Goal: Task Accomplishment & Management: Complete application form

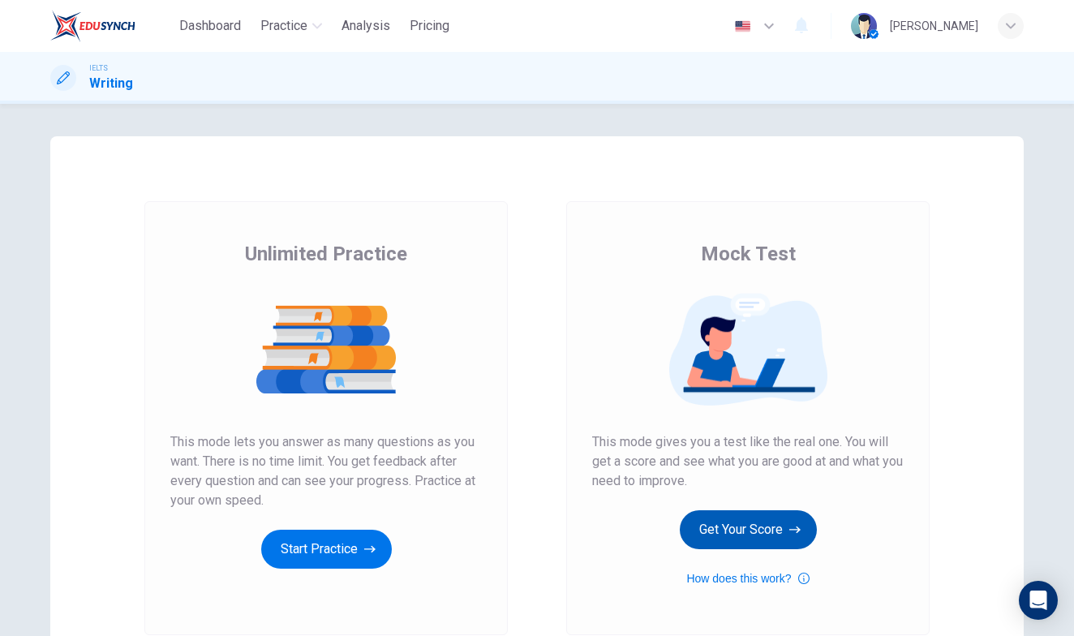
click at [747, 527] on button "Get Your Score" at bounding box center [748, 529] width 137 height 39
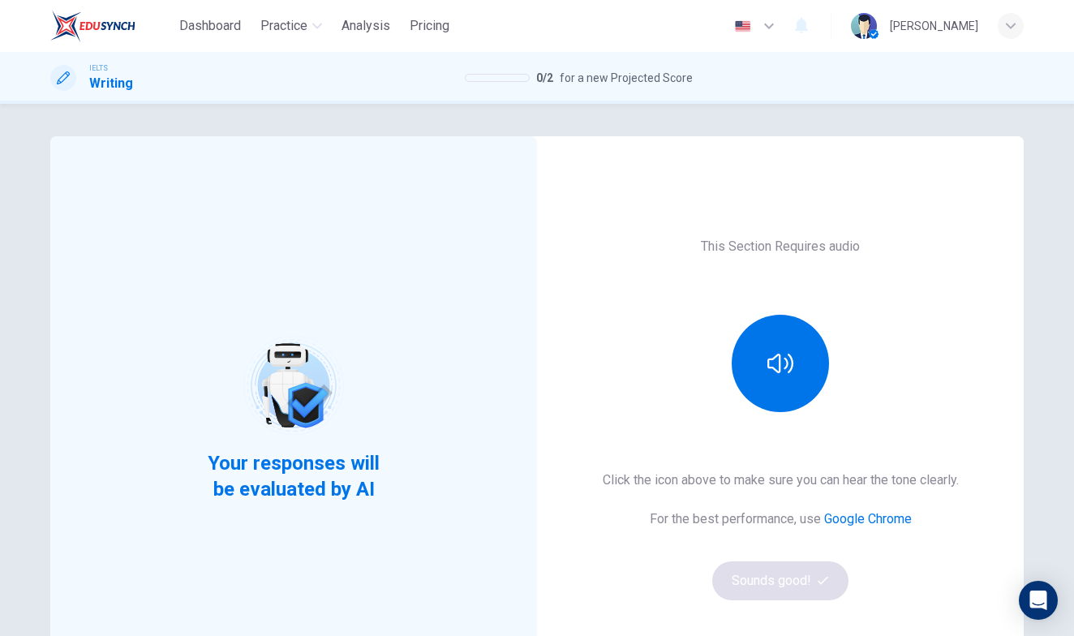
click at [755, 587] on div "Click the icon above to make sure you can hear the tone clearly. For the best p…" at bounding box center [781, 536] width 356 height 130
click at [793, 342] on button "button" at bounding box center [780, 363] width 97 height 97
click at [787, 589] on button "Sounds good!" at bounding box center [780, 580] width 136 height 39
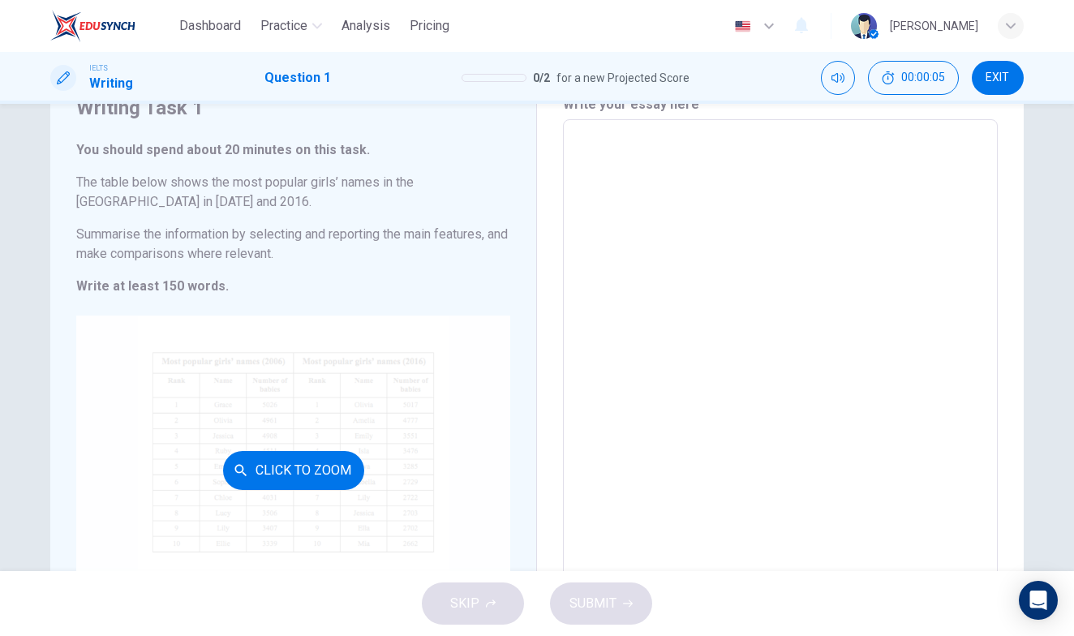
scroll to position [74, 0]
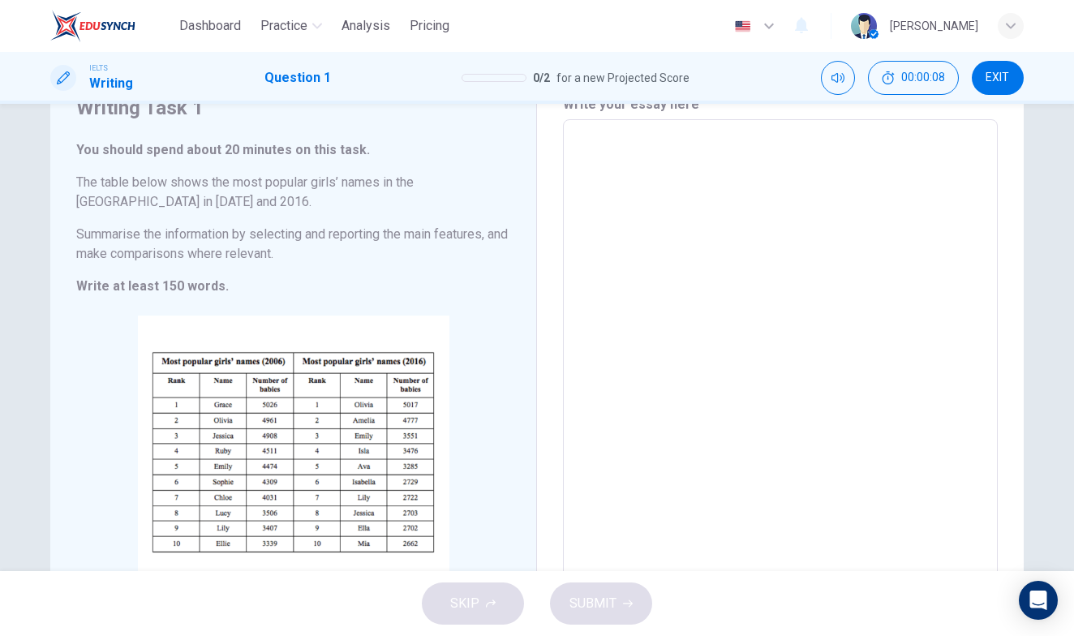
click at [619, 175] on textarea at bounding box center [780, 359] width 412 height 453
type textarea "d"
type textarea "x"
click at [659, 200] on textarea "d" at bounding box center [780, 359] width 412 height 453
type textarea "t"
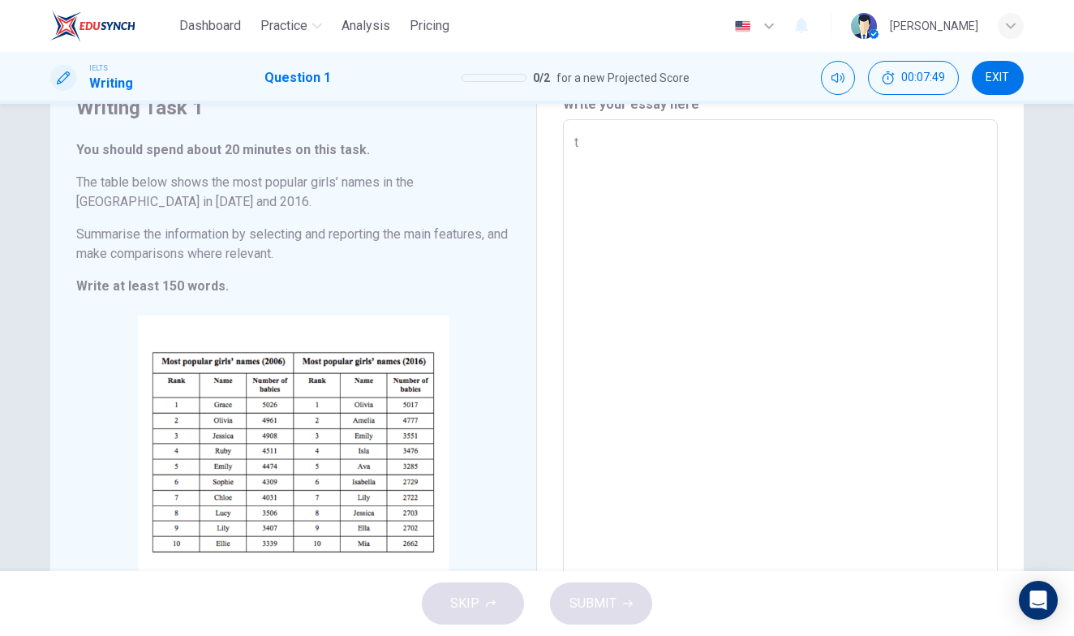
type textarea "x"
type textarea "th"
type textarea "x"
type textarea "thi"
type textarea "x"
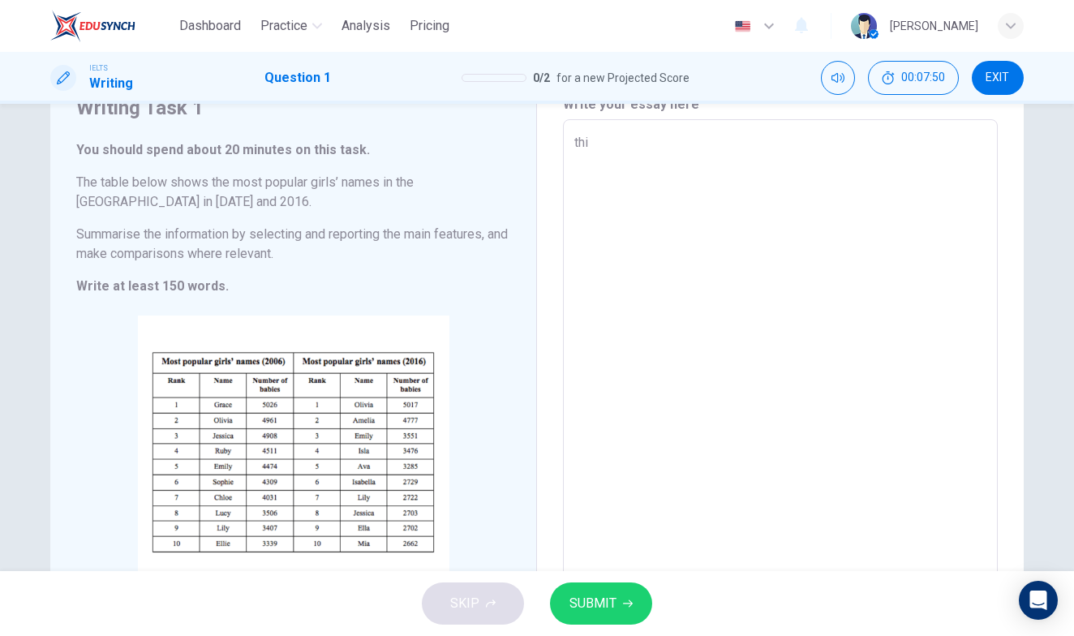
type textarea "this"
type textarea "x"
type textarea "this"
type textarea "x"
type textarea "this"
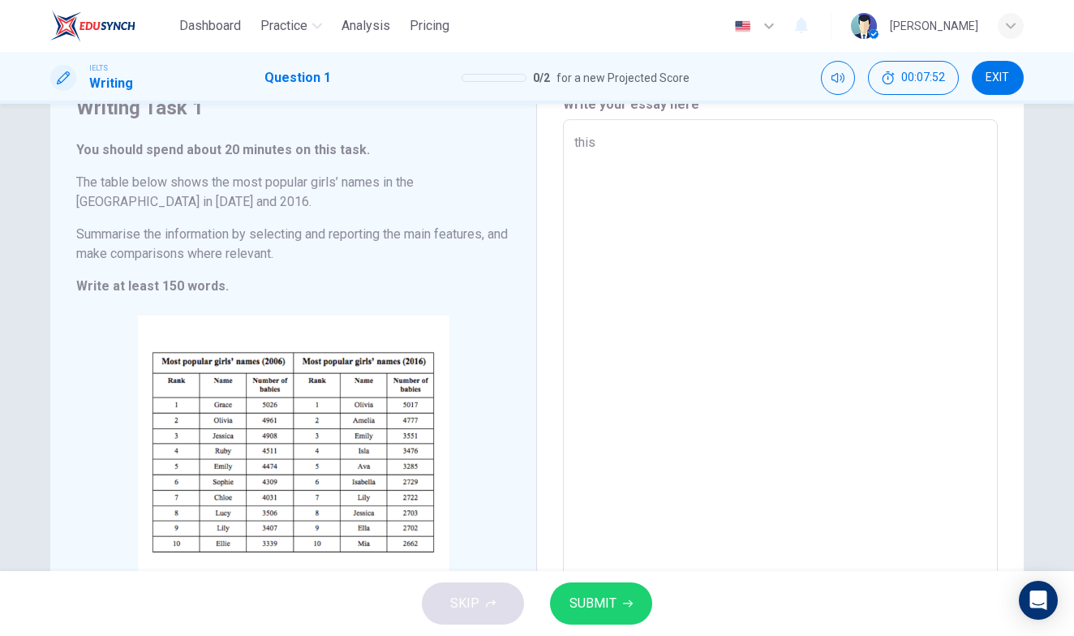
type textarea "x"
type textarea "thi"
type textarea "x"
type textarea "th"
type textarea "x"
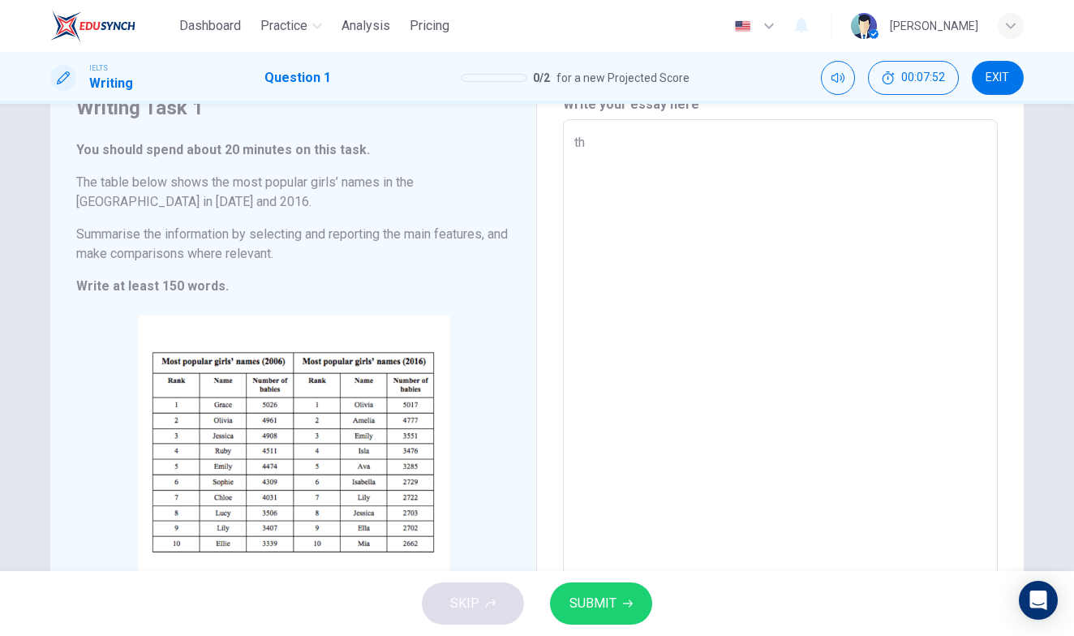
type textarea "t"
type textarea "x"
type textarea "T"
type textarea "x"
type textarea "Th"
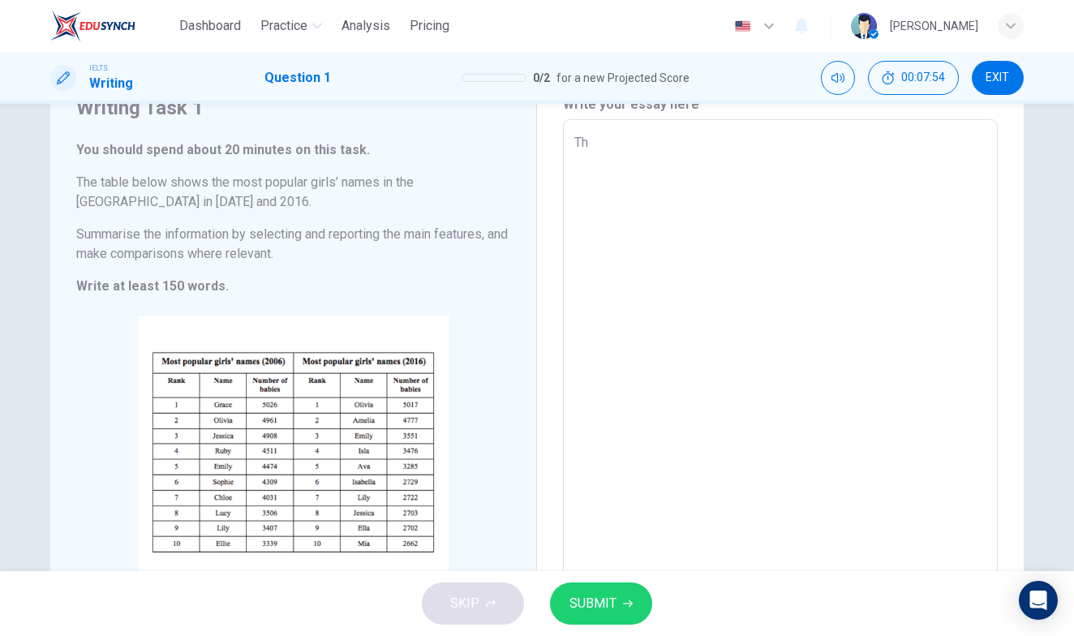
type textarea "x"
type textarea "Thi"
type textarea "x"
type textarea "This"
type textarea "x"
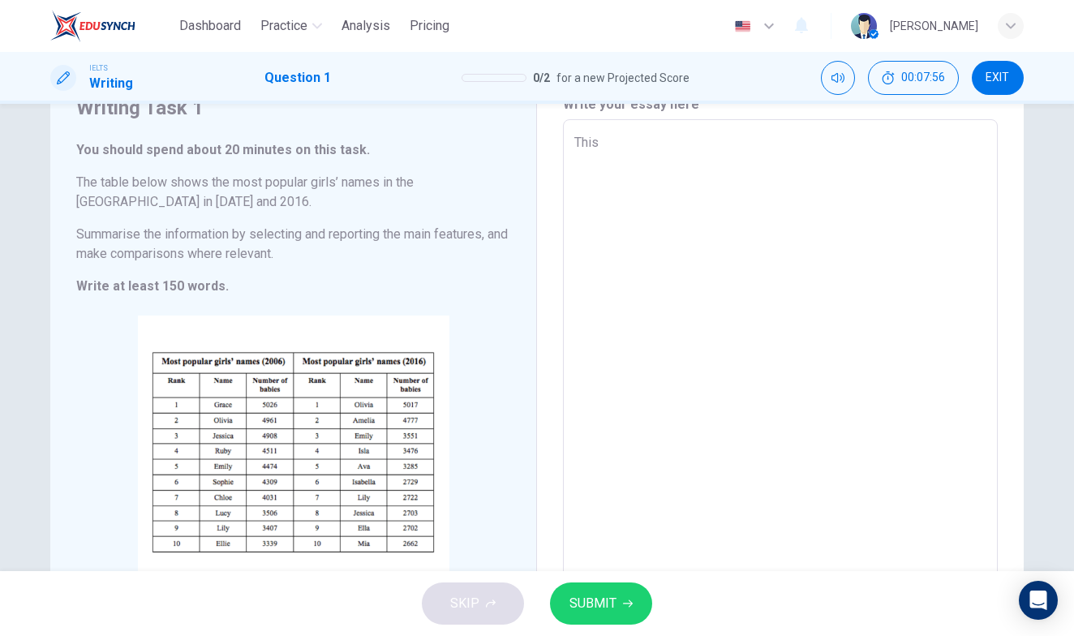
type textarea "This"
type textarea "x"
type textarea "This t"
type textarea "x"
type textarea "This ta"
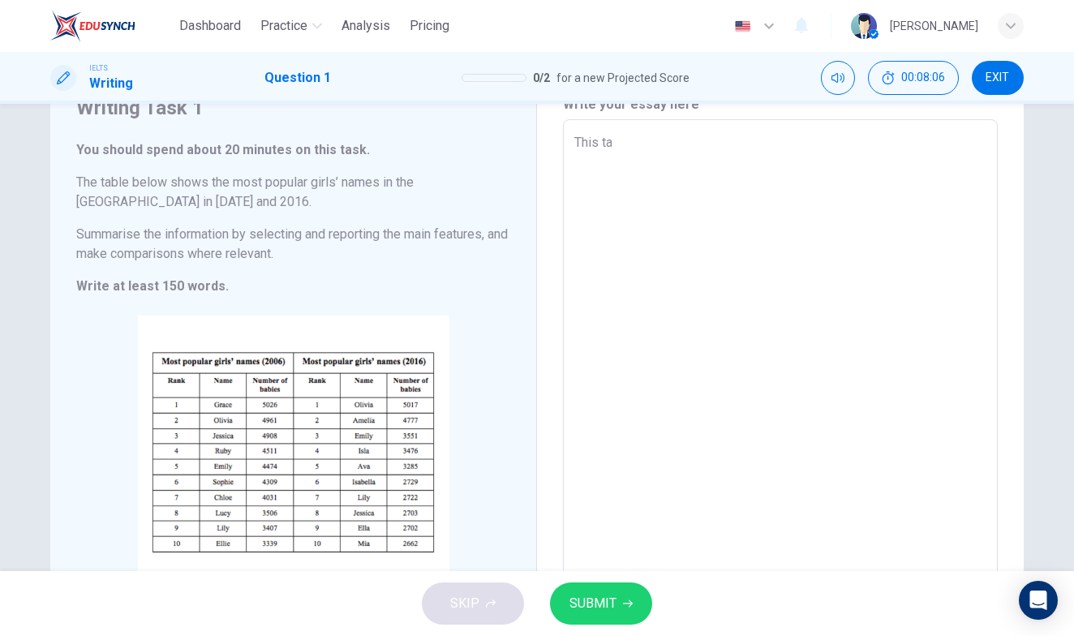
type textarea "x"
type textarea "This tab"
type textarea "x"
type textarea "This tabl"
type textarea "x"
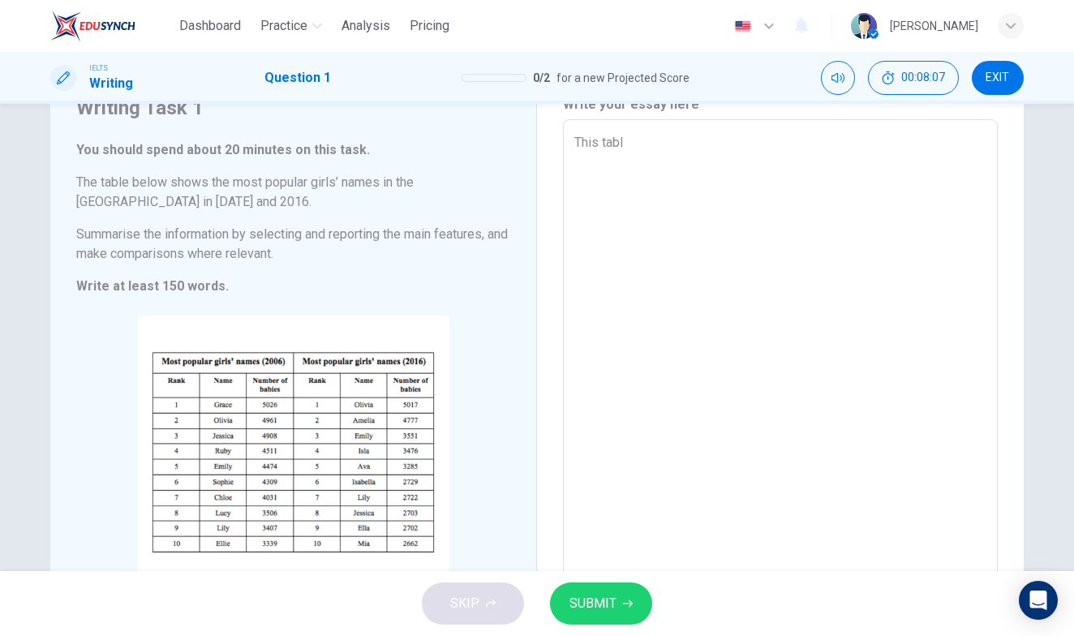
type textarea "This table"
type textarea "x"
type textarea "This table"
type textarea "x"
type textarea "This table s"
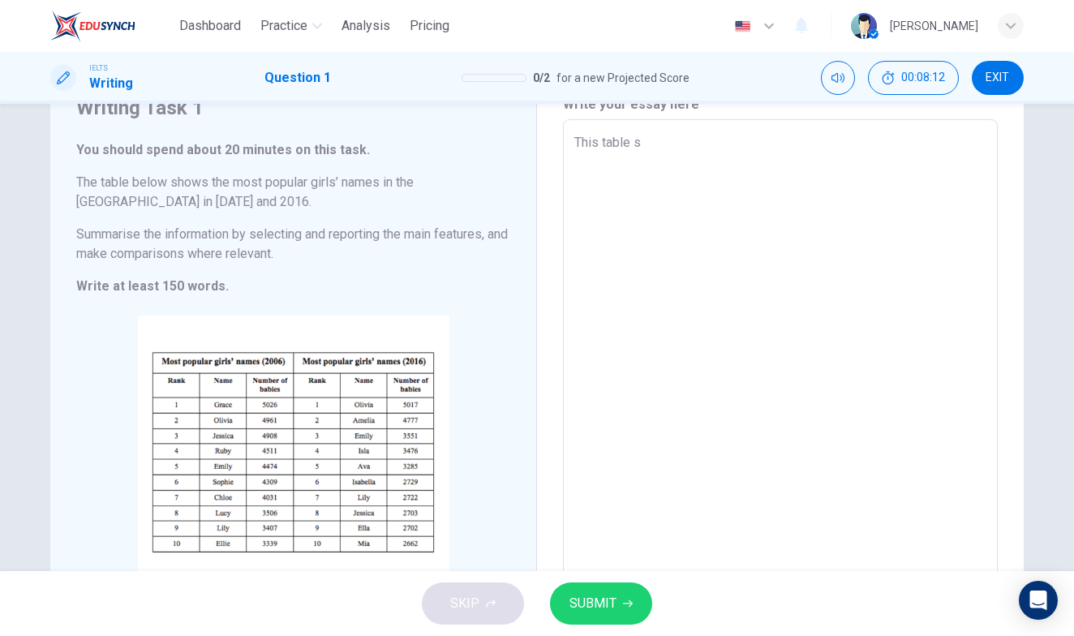
type textarea "x"
type textarea "This table sh"
type textarea "x"
type textarea "This table sho"
type textarea "x"
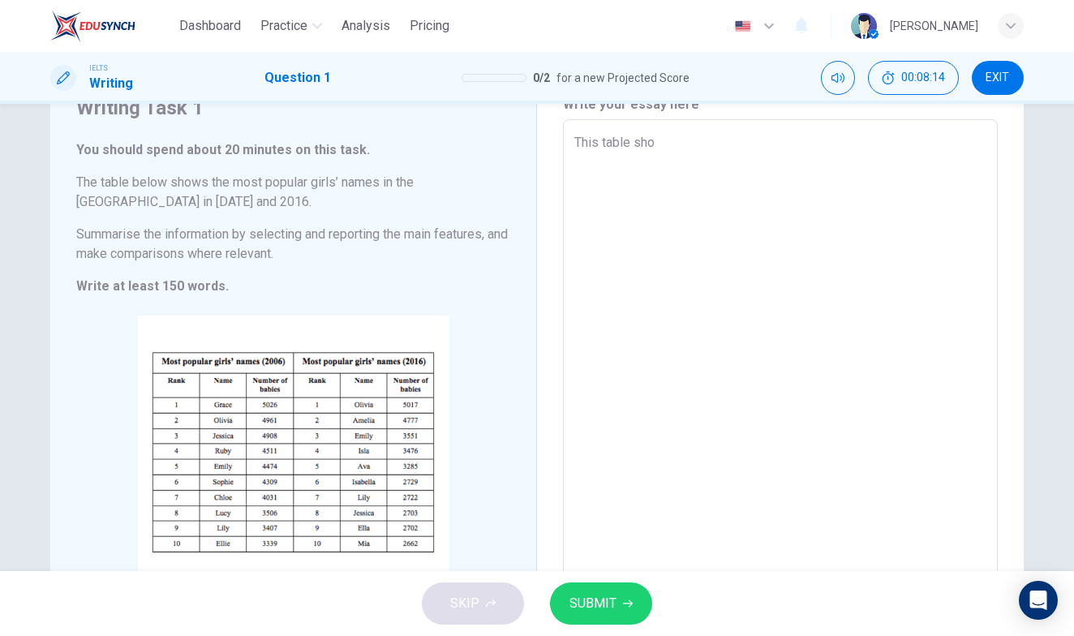
type textarea "This table show"
type textarea "x"
type textarea "This table shows"
type textarea "x"
type textarea "This table shows"
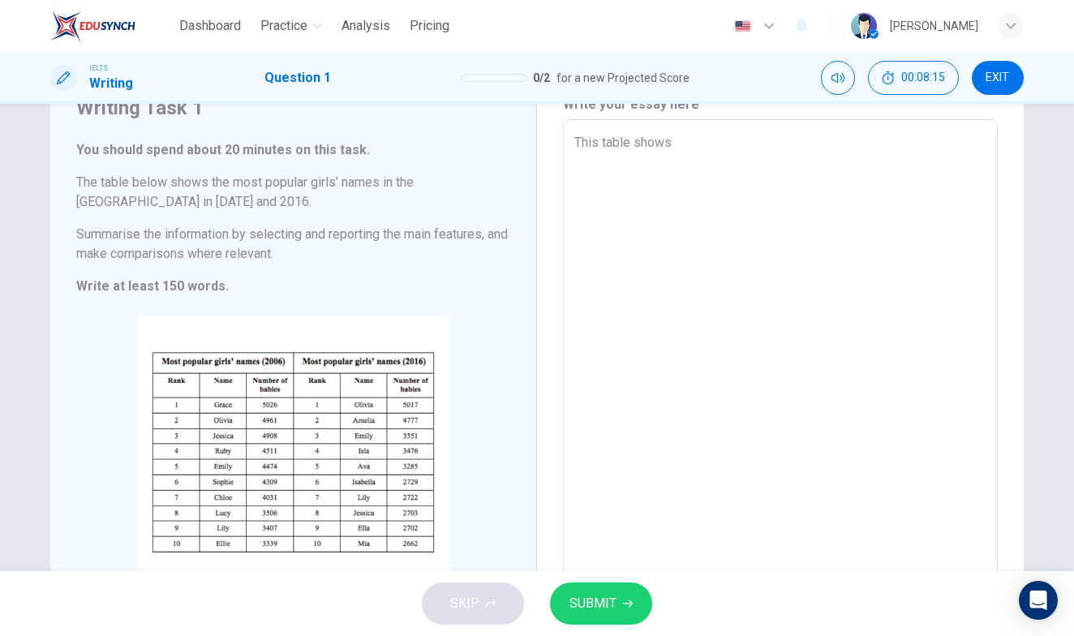
type textarea "x"
type textarea "This table shows u"
type textarea "x"
type textarea "This table shows us"
type textarea "x"
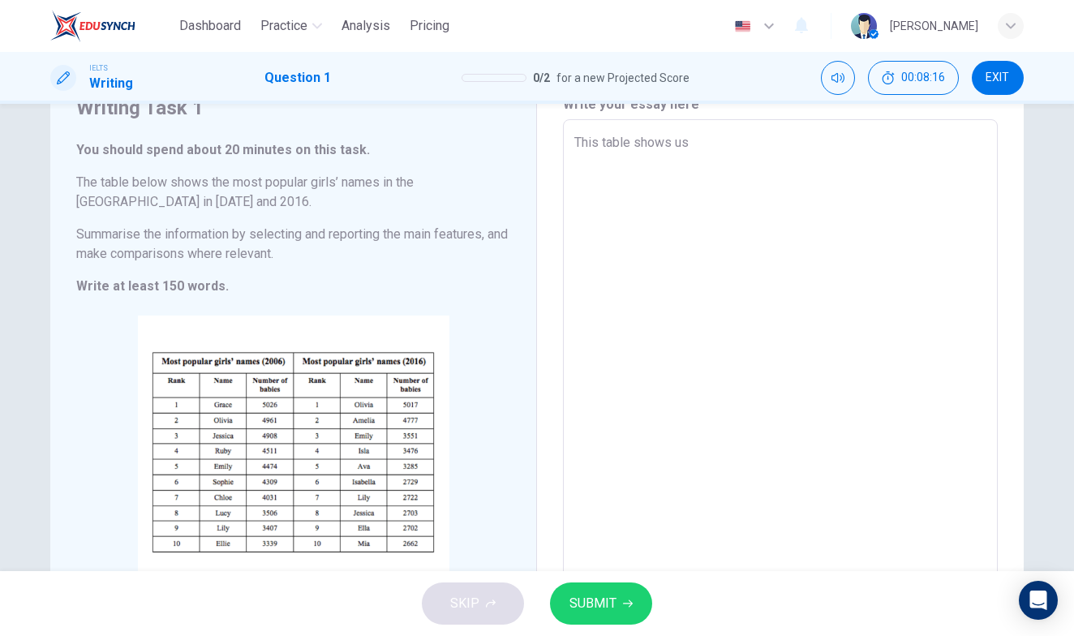
type textarea "This table shows us"
type textarea "x"
type textarea "This table shows us t"
type textarea "x"
type textarea "This table shows us th"
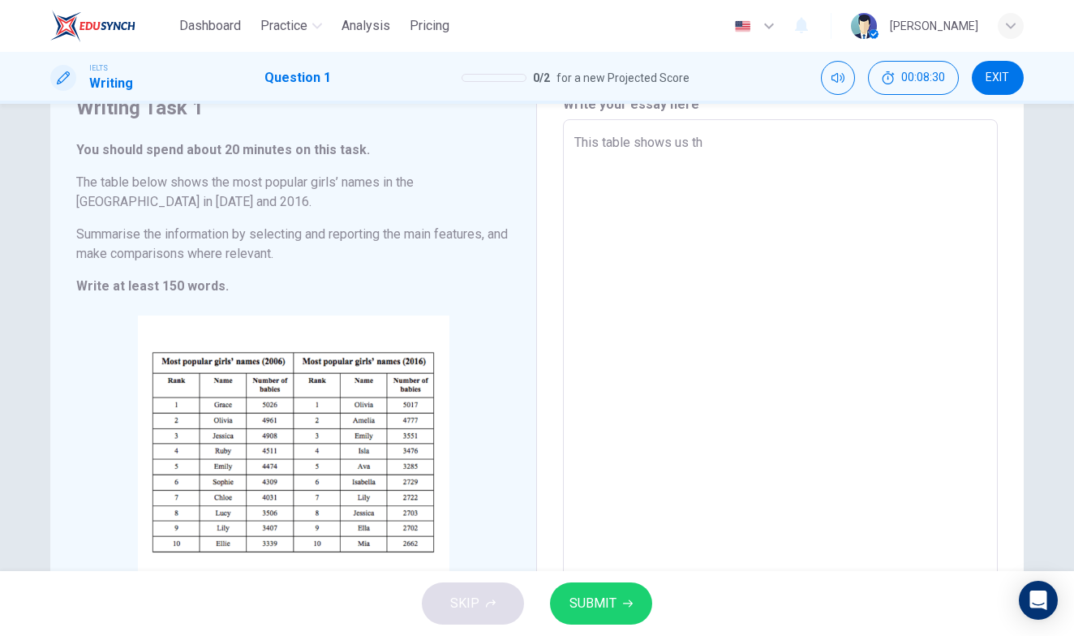
type textarea "x"
type textarea "This table shows us the"
type textarea "x"
type textarea "This table shows us the"
type textarea "x"
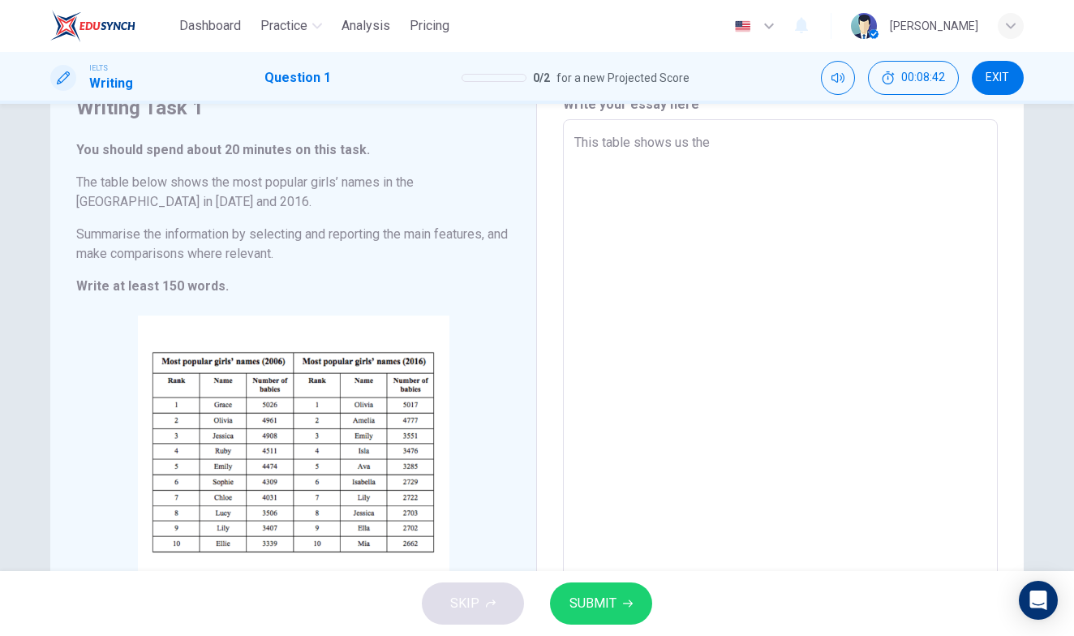
type textarea "This table shows us the m"
type textarea "x"
type textarea "This table shows us the mo"
type textarea "x"
type textarea "This table shows us the mos"
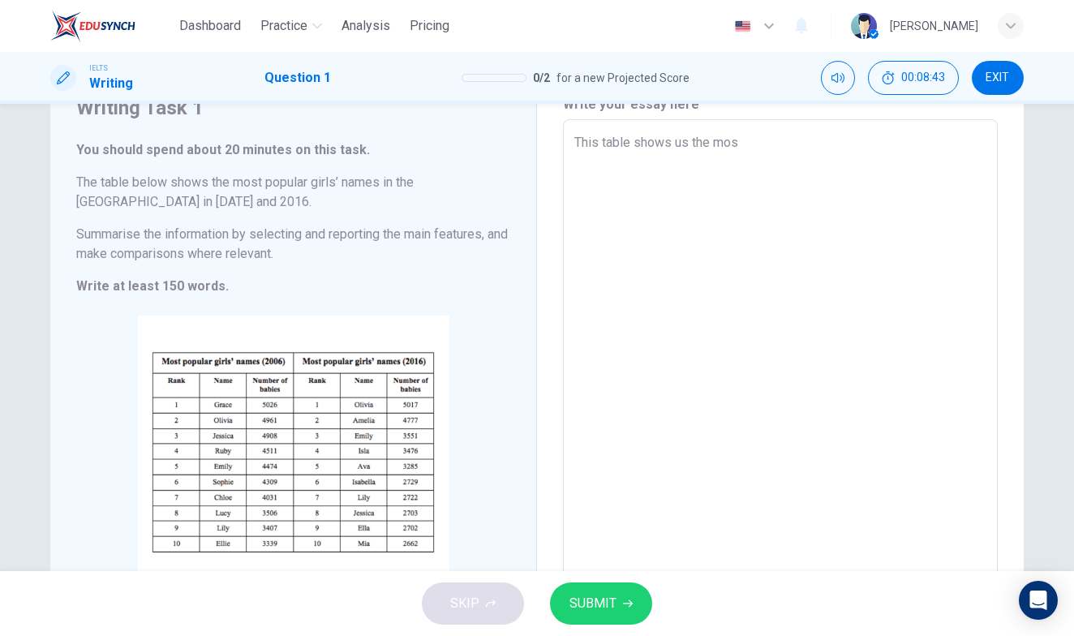
type textarea "x"
type textarea "This table shows us the most"
type textarea "x"
type textarea "This table shows us the most"
type textarea "x"
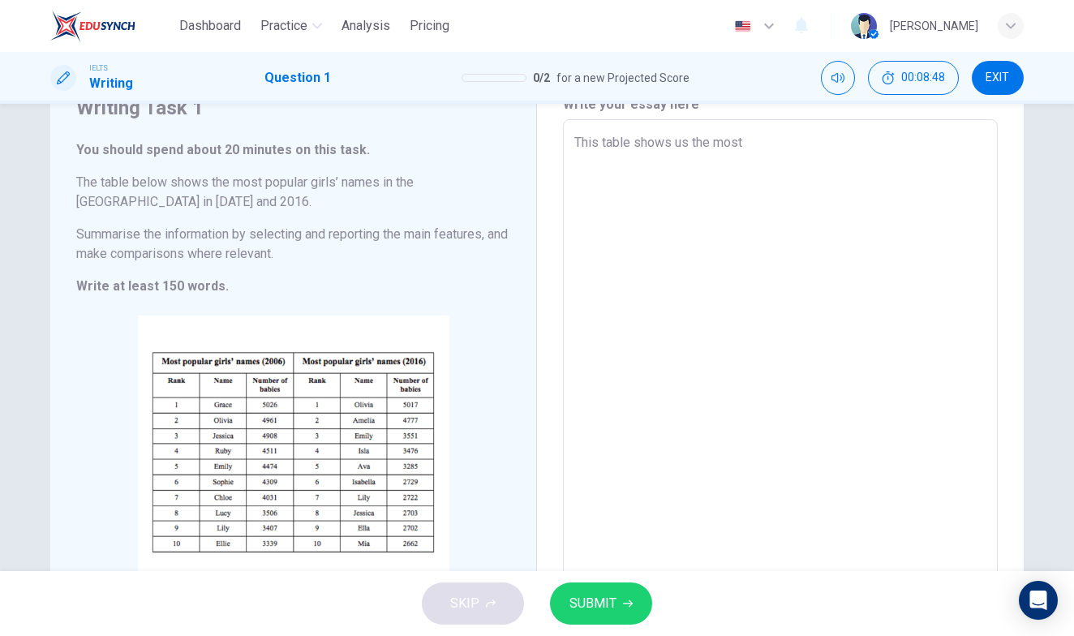
type textarea "This table shows us the most p"
type textarea "x"
type textarea "This table shows us the most pp"
type textarea "x"
type textarea "This table shows us the most p"
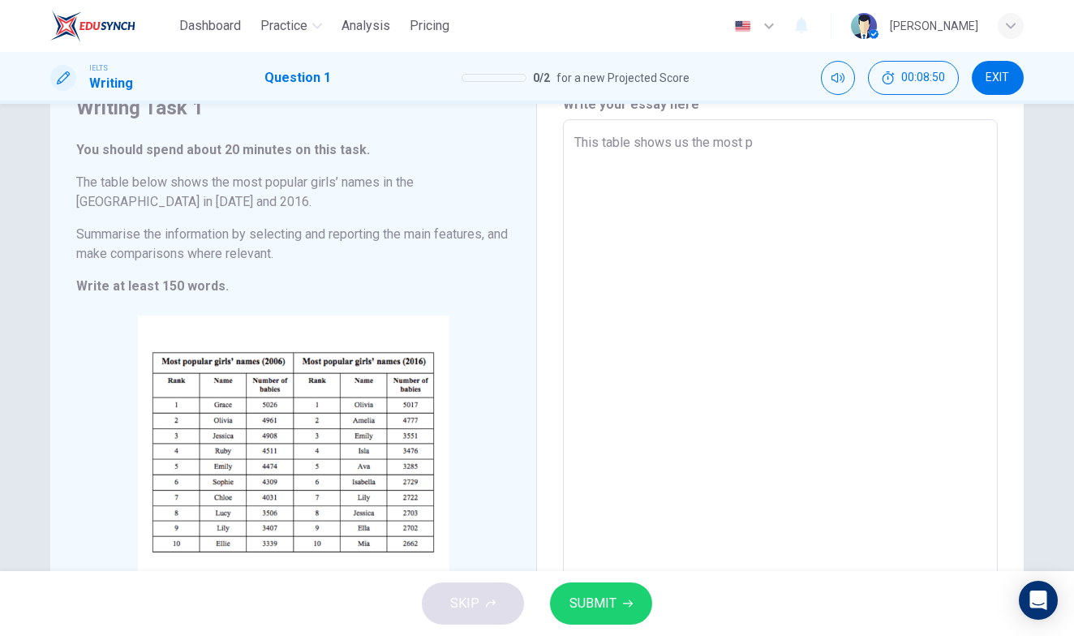
type textarea "x"
type textarea "This table shows us the most po"
type textarea "x"
type textarea "This table shows us the most pop"
type textarea "x"
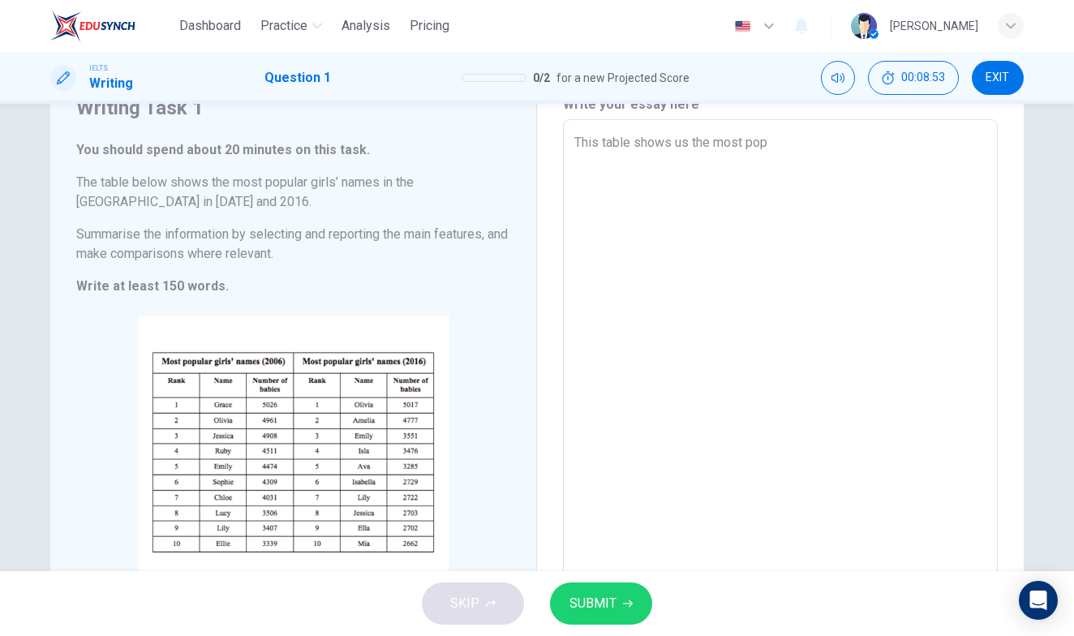
type textarea "This table shows us the most popu"
type textarea "x"
type textarea "This table shows us the most popul"
type textarea "x"
type textarea "This table shows us the most popula"
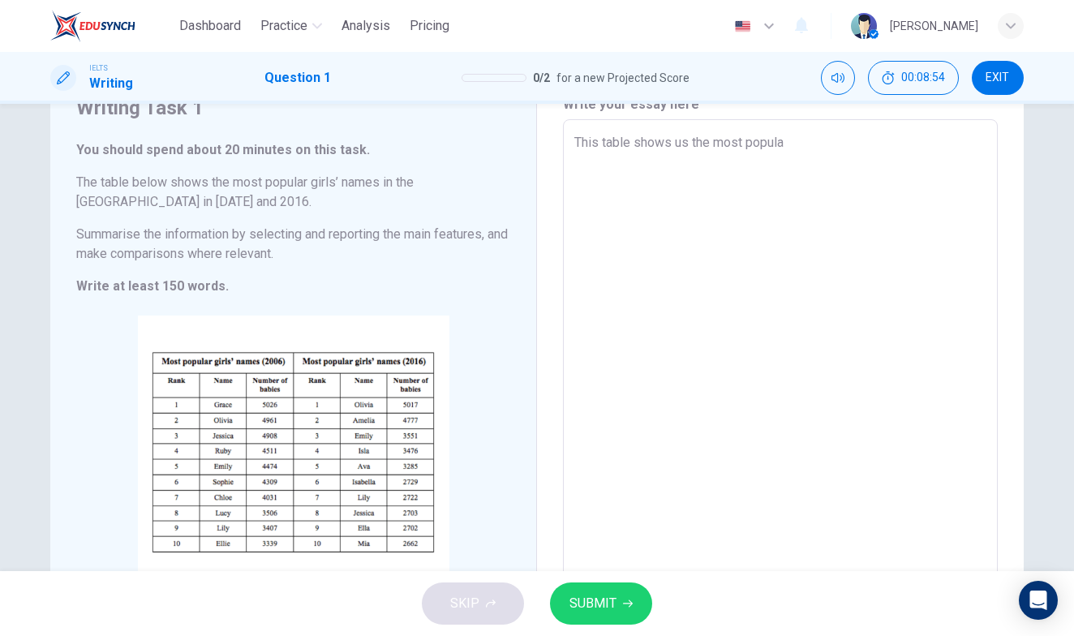
type textarea "x"
type textarea "This table shows us the most popular"
type textarea "x"
type textarea "This table shows us the most popular"
type textarea "x"
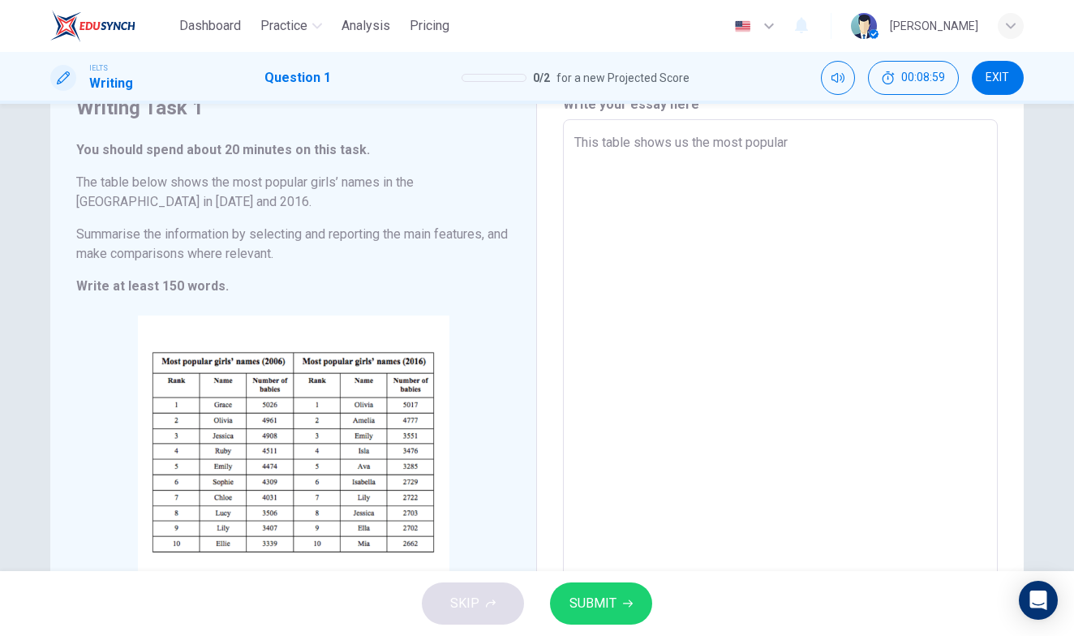
type textarea "This table shows us the most popular g"
type textarea "x"
type textarea "This table shows us the most popular gi"
type textarea "x"
type textarea "This table shows us the most popular gir"
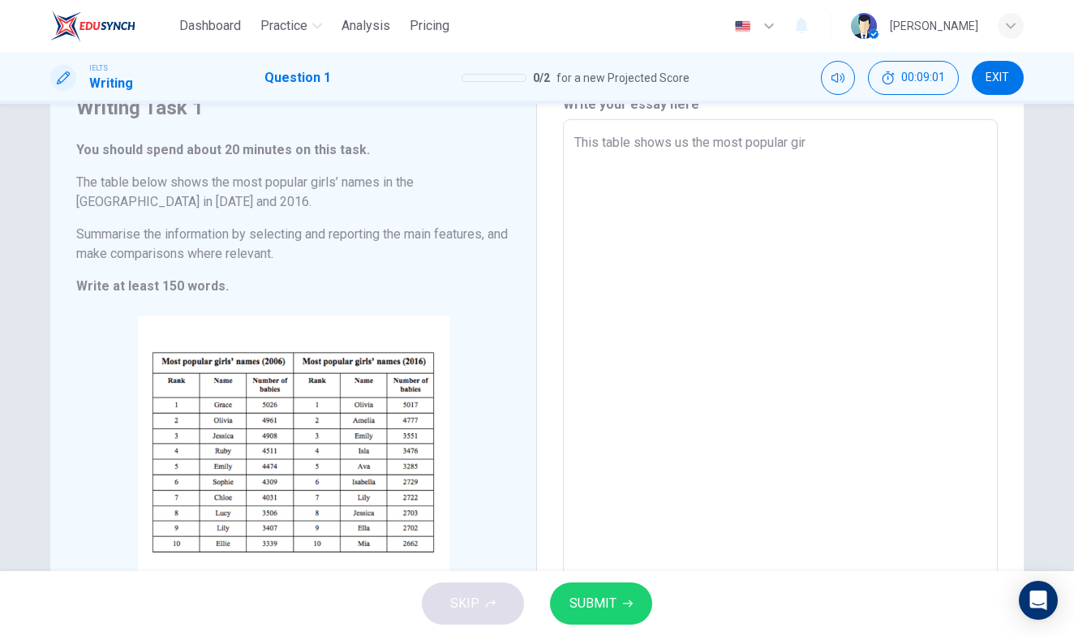
type textarea "x"
type textarea "This table shows us the most popular girl"
type textarea "x"
type textarea "This table shows us the most popular girls"
type textarea "x"
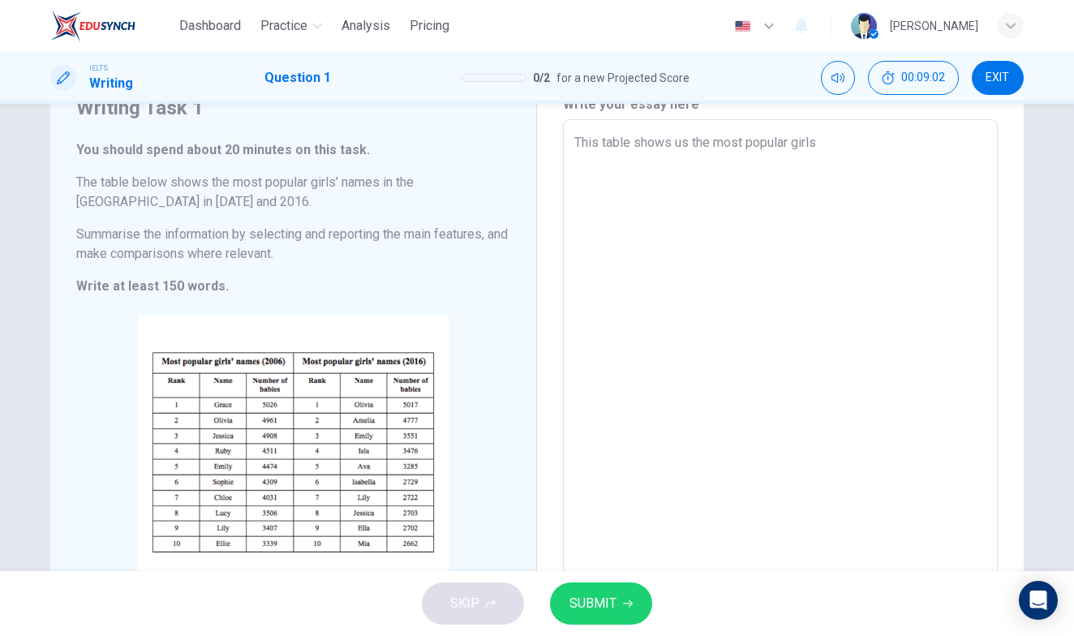
type textarea "This table shows us the most popular girls"
type textarea "x"
type textarea "This table shows us the most popular girls n"
type textarea "x"
type textarea "This table shows us the most popular girls na"
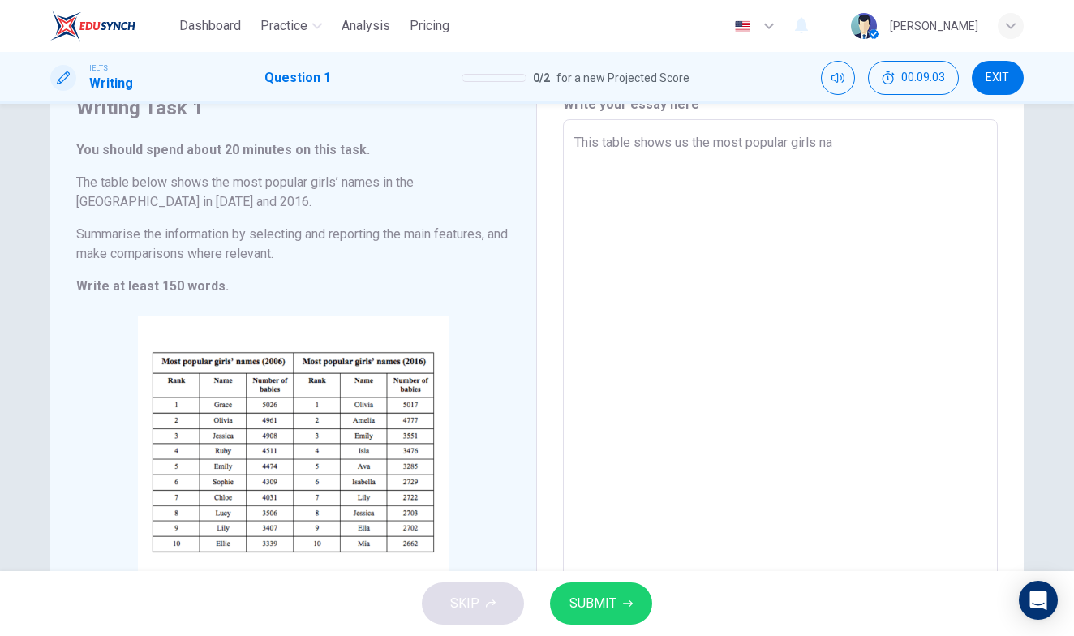
type textarea "x"
type textarea "This table shows us the most popular girls nam"
type textarea "x"
type textarea "This table shows us the most popular girls name"
type textarea "x"
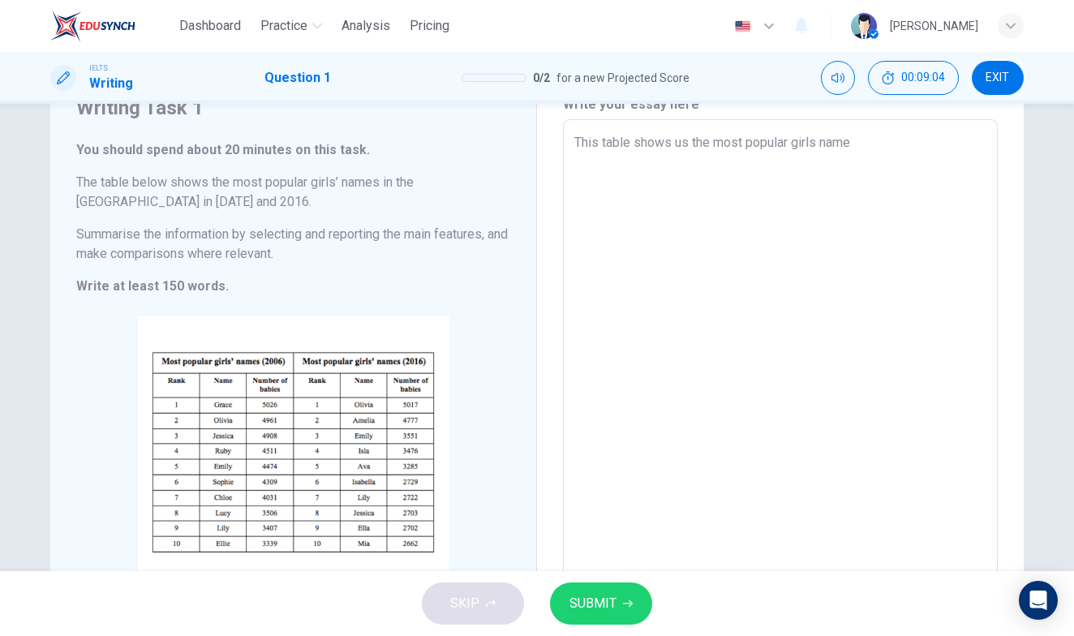
type textarea "This table shows us the most popular girls name"
type textarea "x"
type textarea "This table shows us the most popular girls name i"
type textarea "x"
type textarea "This table shows us the most popular girls name in"
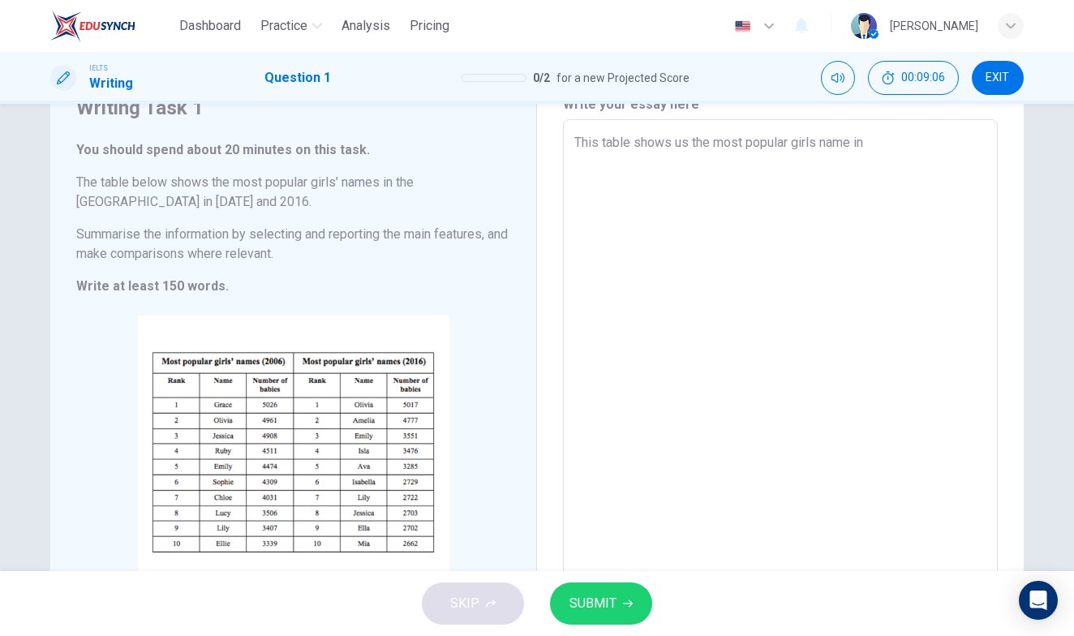
type textarea "x"
type textarea "This table shows us the most popular girls name in"
type textarea "x"
type textarea "This table shows us the most popular girls name in U"
type textarea "x"
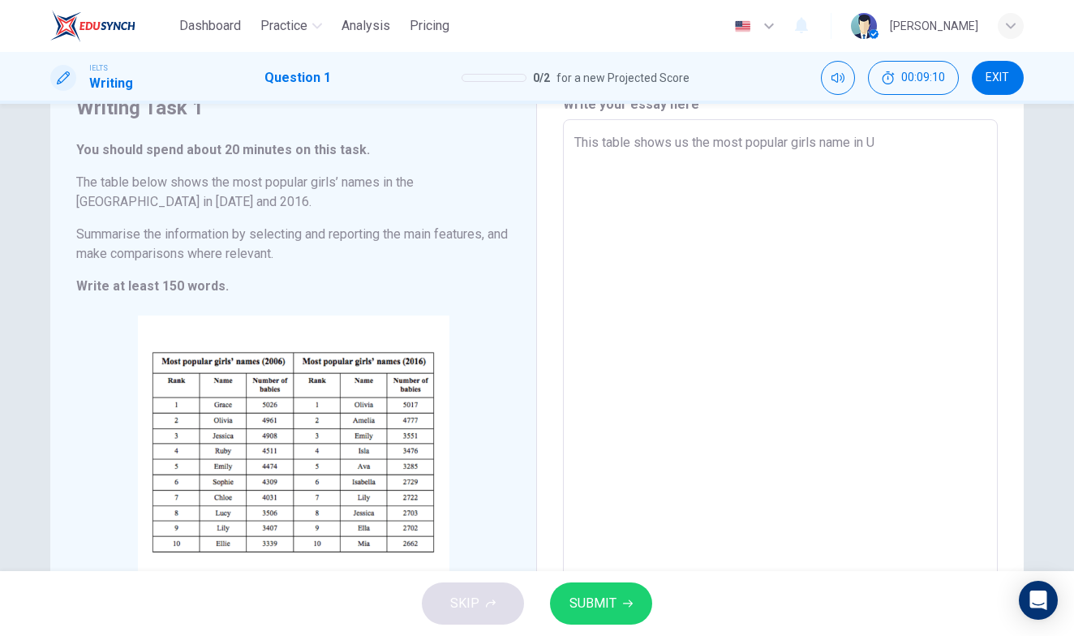
type textarea "This table shows us the most popular girls name in [GEOGRAPHIC_DATA]"
type textarea "x"
type textarea "This table shows us the most popular girls name in [GEOGRAPHIC_DATA]"
type textarea "x"
type textarea "This table shows us the most popular girls name in [GEOGRAPHIC_DATA] i"
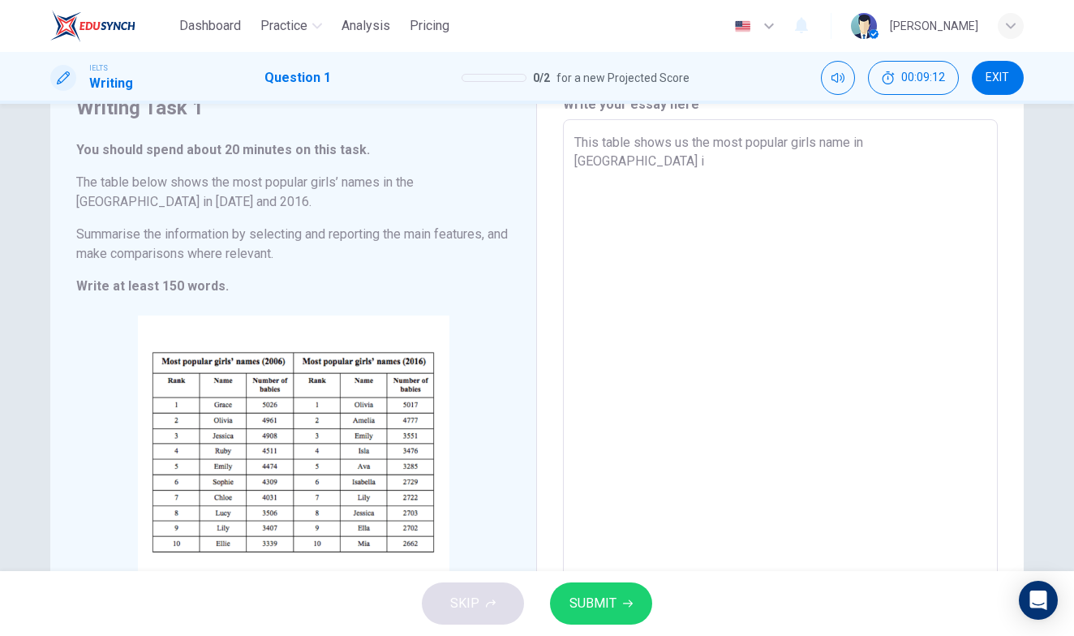
type textarea "x"
type textarea "This table shows us the most popular girls name in [GEOGRAPHIC_DATA] in"
type textarea "x"
type textarea "This table shows us the most popular girls name in [GEOGRAPHIC_DATA] in"
type textarea "x"
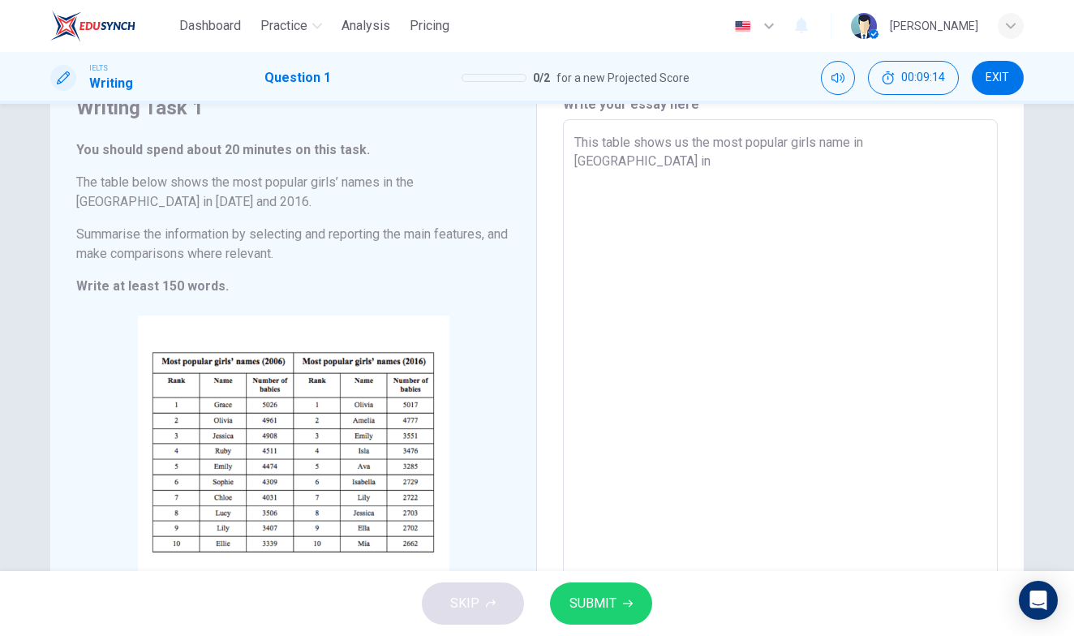
type textarea "This table shows us the most popular girls name in [GEOGRAPHIC_DATA] in 2"
type textarea "x"
type textarea "This table shows us the most popular girls name in [GEOGRAPHIC_DATA] in 20"
type textarea "x"
type textarea "This table shows us the most popular girls name in [GEOGRAPHIC_DATA] in 200"
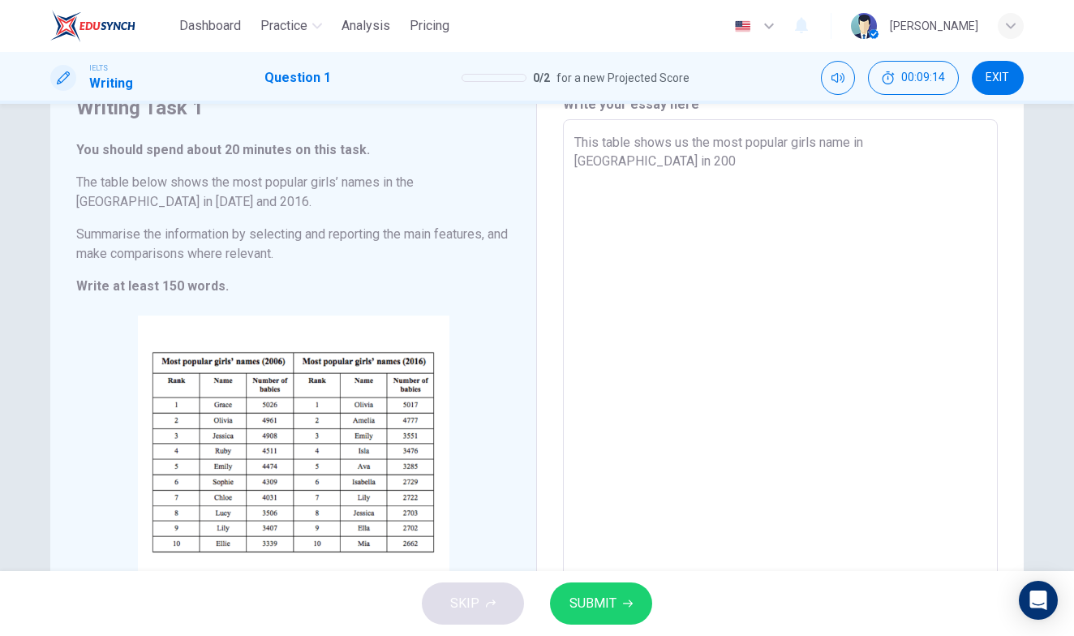
type textarea "x"
type textarea "This table shows us the most popular girls name in [GEOGRAPHIC_DATA] in [DATE]"
type textarea "x"
type textarea "This table shows us the most popular girls name in [GEOGRAPHIC_DATA] in [DATE]"
type textarea "x"
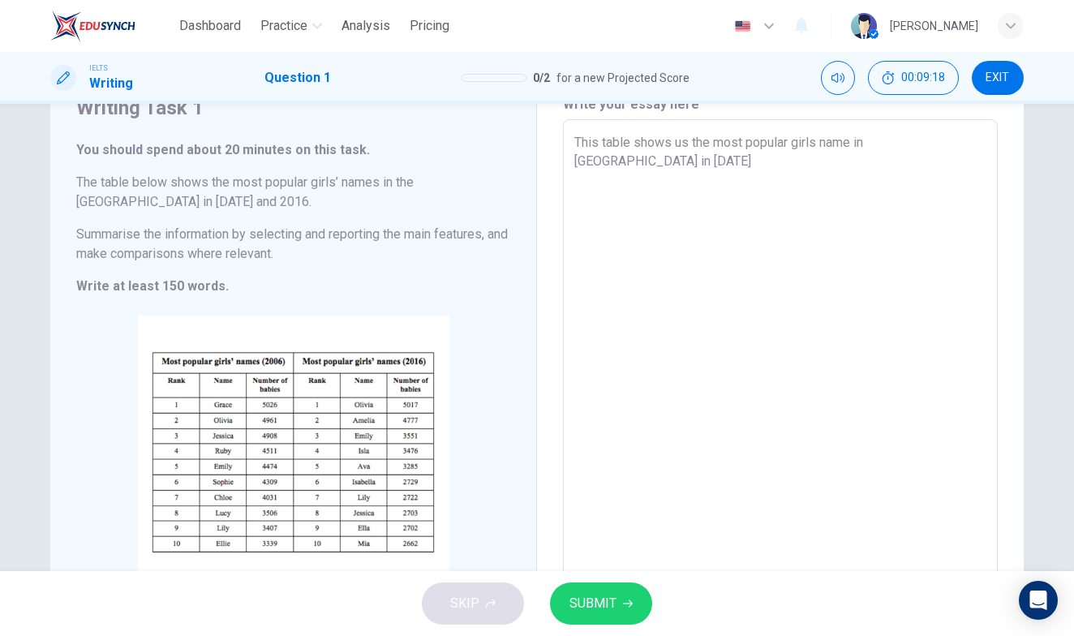
type textarea "This table shows us the most popular girls name in [GEOGRAPHIC_DATA] in [DATE] a"
type textarea "x"
type textarea "This table shows us the most popular girls name in [GEOGRAPHIC_DATA] in [DATE] …"
type textarea "x"
type textarea "This table shows us the most popular girls name in [GEOGRAPHIC_DATA] in [DATE] …"
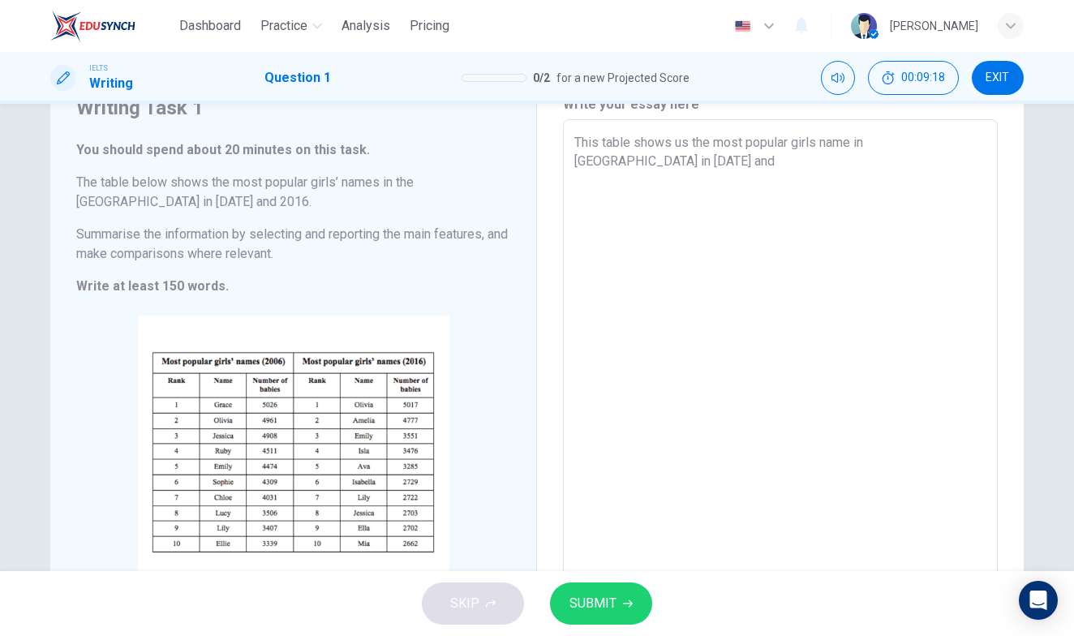
type textarea "x"
type textarea "This table shows us the most popular girls name in [GEOGRAPHIC_DATA] in [DATE] …"
type textarea "x"
type textarea "This table shows us the most popular girls name in [GEOGRAPHIC_DATA] in [DATE] …"
type textarea "x"
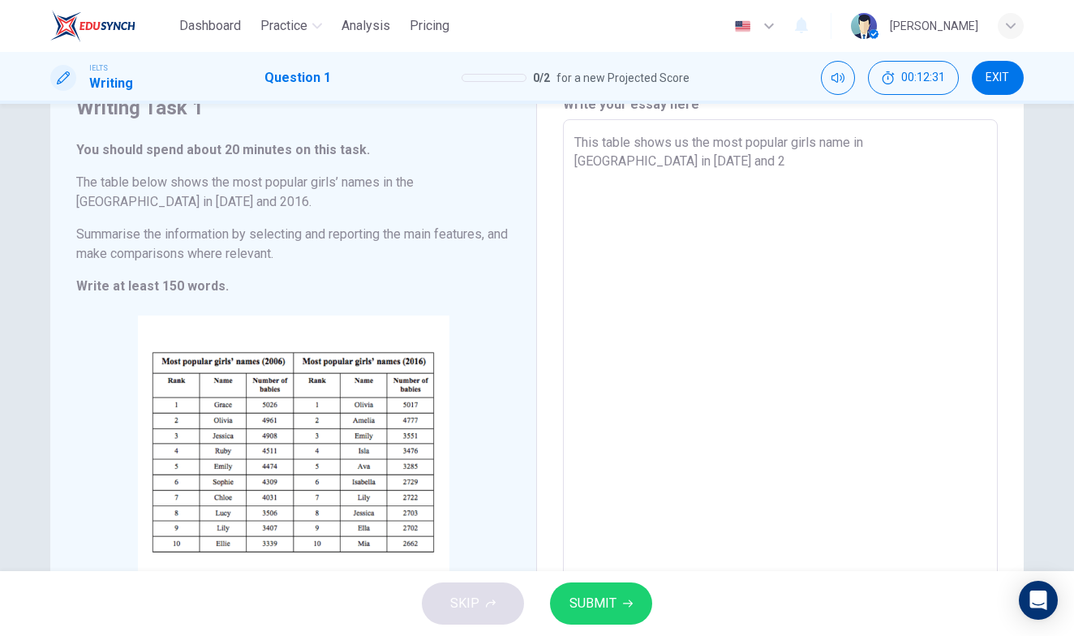
type textarea "This table shows us the most popular girls name in [GEOGRAPHIC_DATA] in [DATE] …"
type textarea "x"
type textarea "This table shows us the most popular girls name in [GEOGRAPHIC_DATA] in [DATE] …"
type textarea "x"
type textarea "This table shows us the most popular girls name in [GEOGRAPHIC_DATA] in [DATE] …"
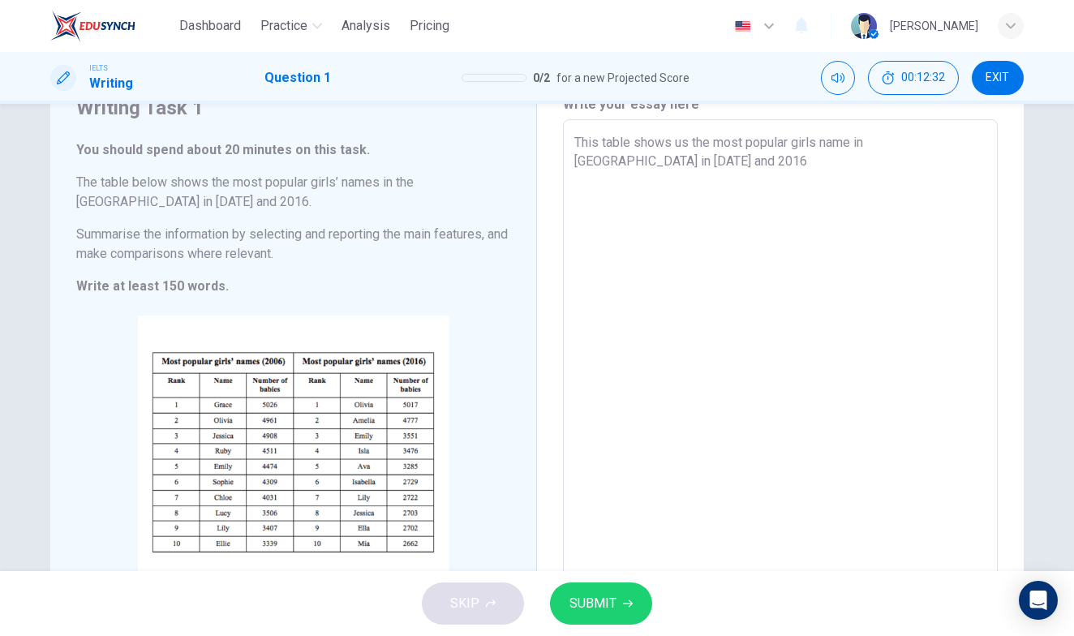
type textarea "x"
type textarea "This table shows us the most popular girls name in [GEOGRAPHIC_DATA] in [DATE] …"
type textarea "x"
type textarea "This table shows us the most popular girls name in [GEOGRAPHIC_DATA] in [DATE] …"
drag, startPoint x: 467, startPoint y: 289, endPoint x: 467, endPoint y: 227, distance: 61.7
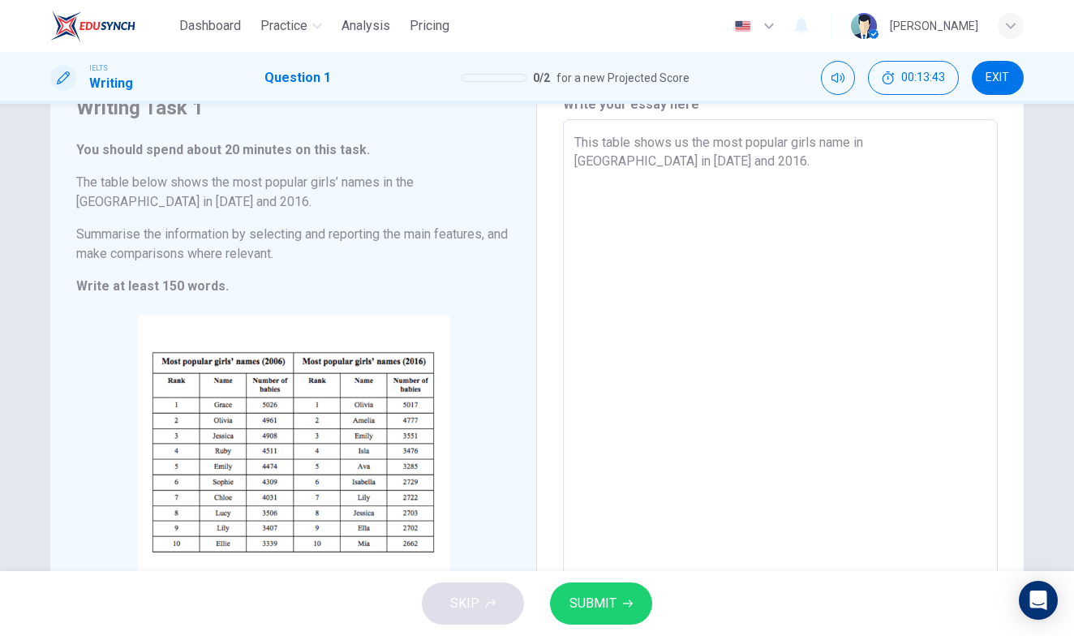
click at [467, 227] on div "You should spend about 20 minutes on this task. The table below shows the most …" at bounding box center [293, 218] width 434 height 156
type textarea "x"
click at [626, 175] on textarea "This table shows us the most popular girls name in [GEOGRAPHIC_DATA] in [DATE] …" at bounding box center [780, 359] width 412 height 453
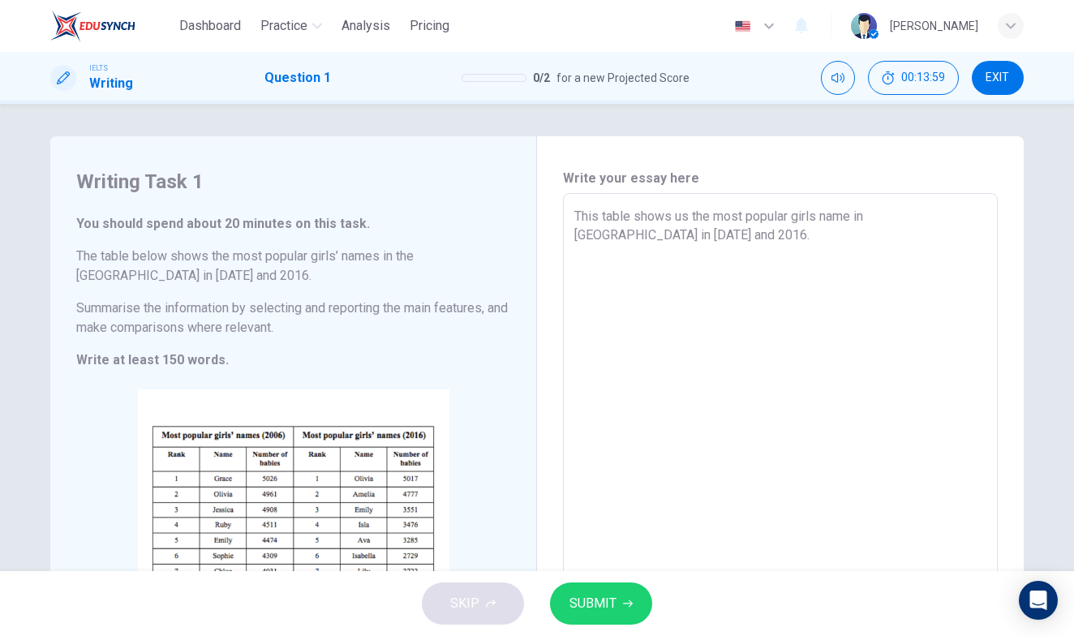
scroll to position [0, 0]
type textarea "This table shows us the most popular girls name in [GEOGRAPHIC_DATA] in [DATE] …"
type textarea "x"
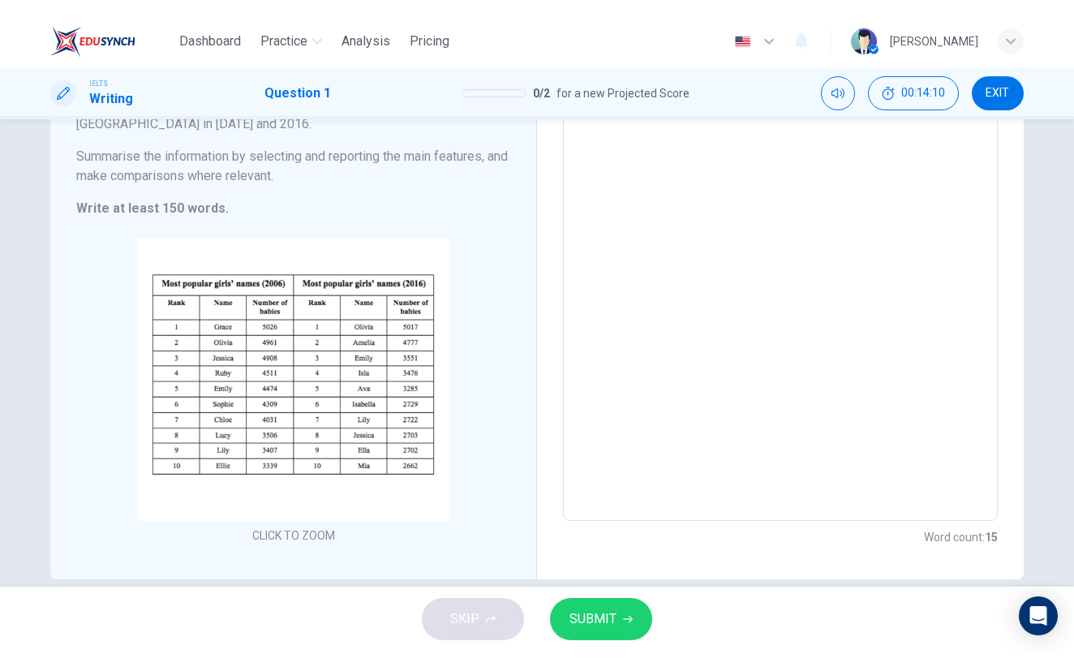
scroll to position [96, 0]
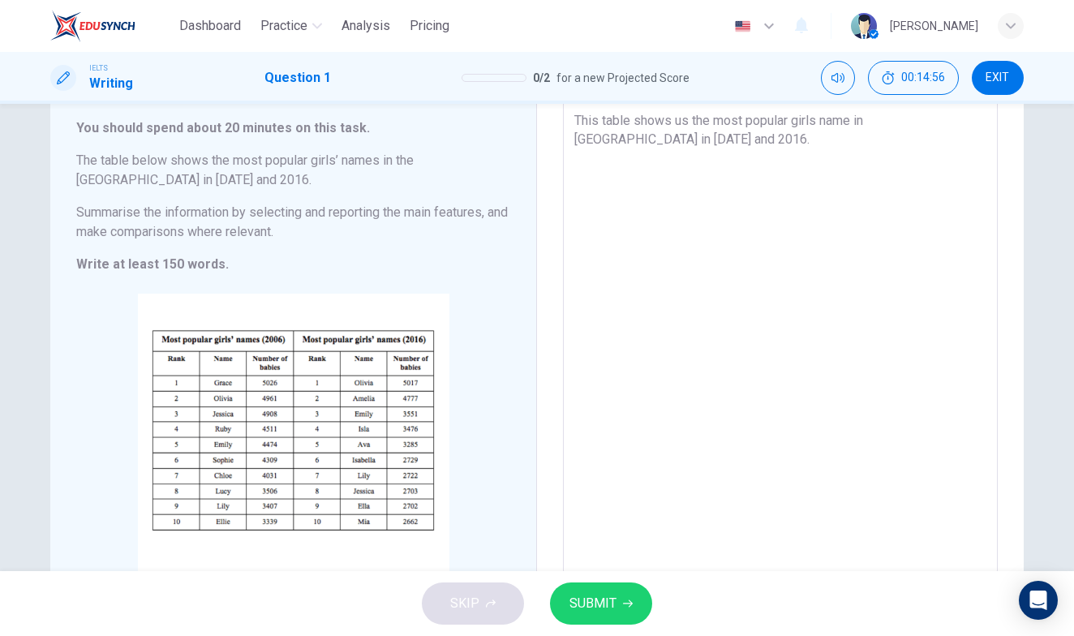
type textarea "This table shows us the most popular girls name in [GEOGRAPHIC_DATA] in [DATE] …"
type textarea "x"
type textarea "This table shows us the most popular girls name in [GEOGRAPHIC_DATA] in [DATE] …"
type textarea "x"
type textarea "This table shows us the most popular girls name in [GEOGRAPHIC_DATA] in [DATE] …"
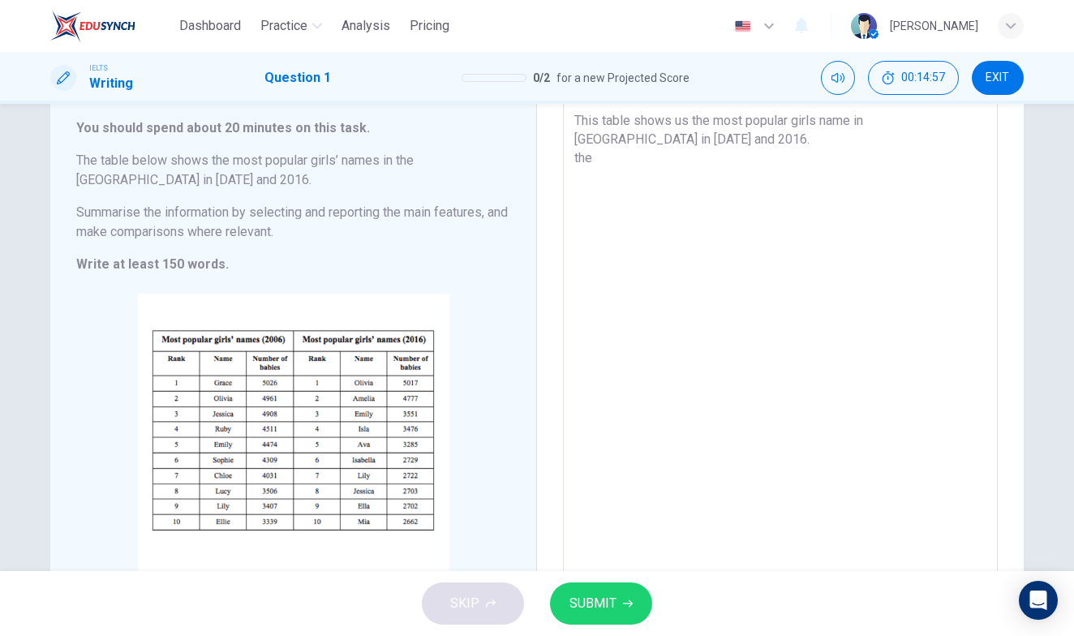
type textarea "x"
type textarea "This table shows us the most popular girls name in [GEOGRAPHIC_DATA] in [DATE] …"
type textarea "x"
type textarea "This table shows us the most popular girls name in [GEOGRAPHIC_DATA] in [DATE] …"
type textarea "x"
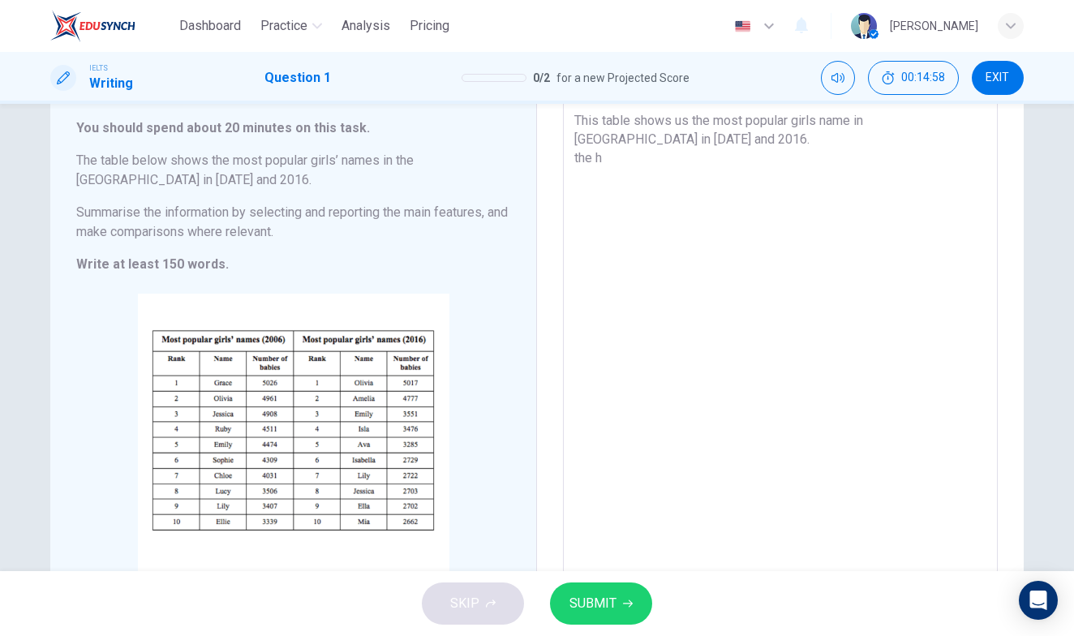
type textarea "This table shows us the most popular girls name in [GEOGRAPHIC_DATA] in [DATE] …"
type textarea "x"
type textarea "This table shows us the most popular girls name in [GEOGRAPHIC_DATA] in [DATE] …"
type textarea "x"
type textarea "This table shows us the most popular girls name in [GEOGRAPHIC_DATA] in [DATE] …"
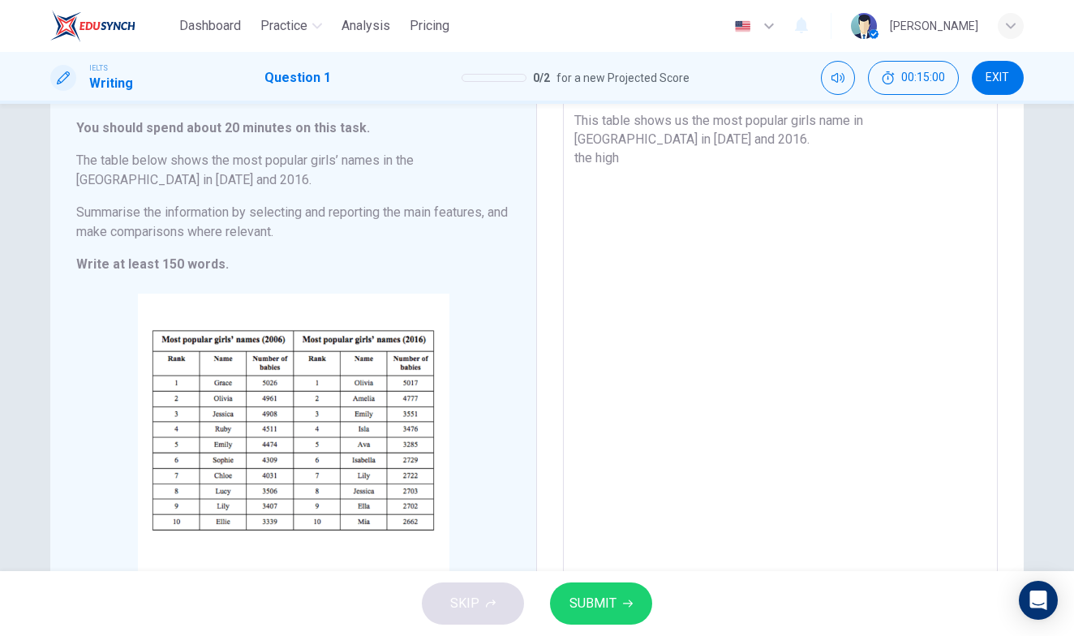
type textarea "x"
type textarea "This table shows us the most popular girls name in [GEOGRAPHIC_DATA] in [DATE] …"
type textarea "x"
type textarea "This table shows us the most popular girls name in [GEOGRAPHIC_DATA] in [DATE] …"
type textarea "x"
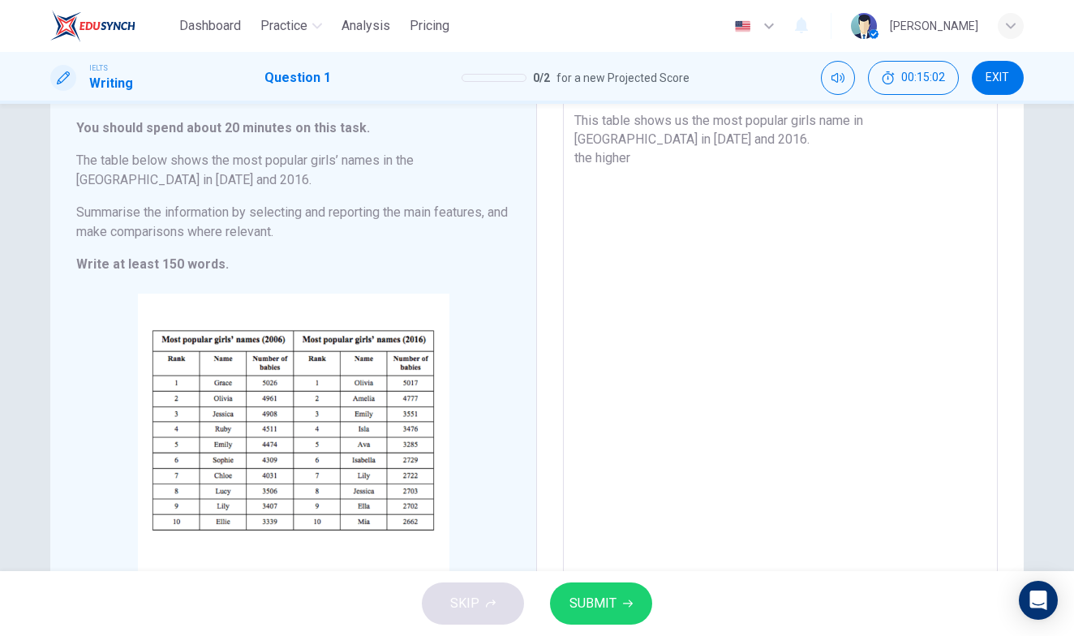
type textarea "This table shows us the most popular girls name in [GEOGRAPHIC_DATA] in [DATE] …"
type textarea "x"
type textarea "This table shows us the most popular girls name in [GEOGRAPHIC_DATA] in [DATE] …"
type textarea "x"
type textarea "This table shows us the most popular girls name in [GEOGRAPHIC_DATA] in [DATE] …"
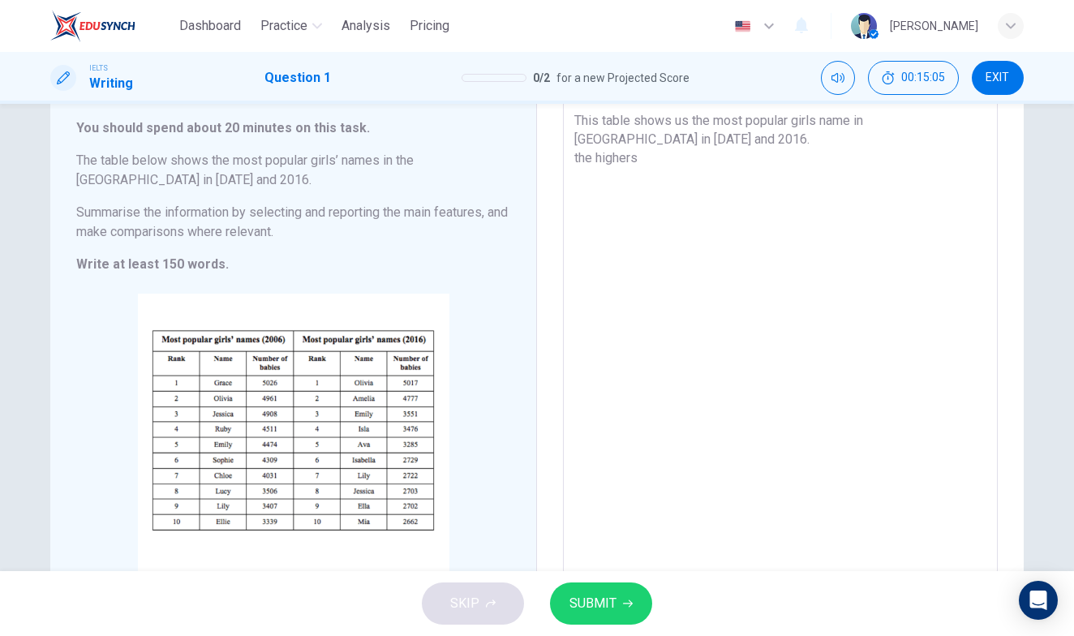
type textarea "x"
type textarea "This table shows us the most popular girls name in [GEOGRAPHIC_DATA] in [DATE] …"
type textarea "x"
type textarea "This table shows us the most popular girls name in [GEOGRAPHIC_DATA] in [DATE] …"
type textarea "x"
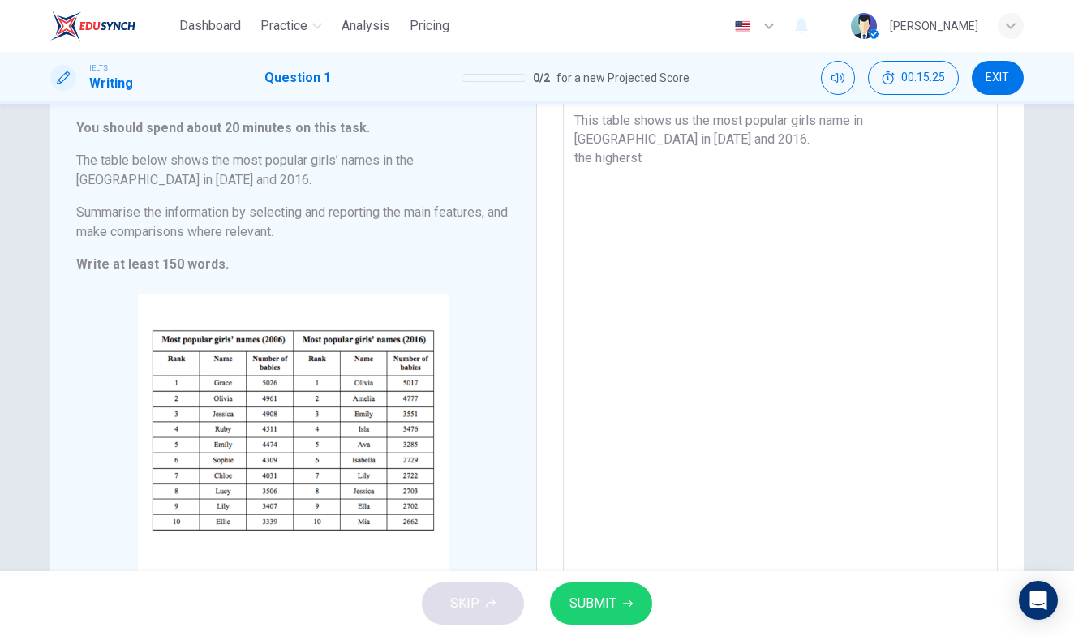
click at [633, 160] on textarea "This table shows us the most popular girls name in [GEOGRAPHIC_DATA] in [DATE] …" at bounding box center [780, 337] width 412 height 453
click at [684, 158] on textarea "This table shows us the most popular girls name in [GEOGRAPHIC_DATA] in [DATE] …" at bounding box center [780, 337] width 412 height 453
click at [884, 156] on textarea "This table shows us the most popular girls name in [GEOGRAPHIC_DATA] in [DATE] …" at bounding box center [780, 337] width 412 height 453
click at [955, 153] on textarea "This table shows us the most popular girls name in [GEOGRAPHIC_DATA] in [DATE] …" at bounding box center [780, 337] width 412 height 453
click at [836, 160] on textarea "This table shows us the most popular girls name in [GEOGRAPHIC_DATA] in [DATE] …" at bounding box center [780, 337] width 412 height 453
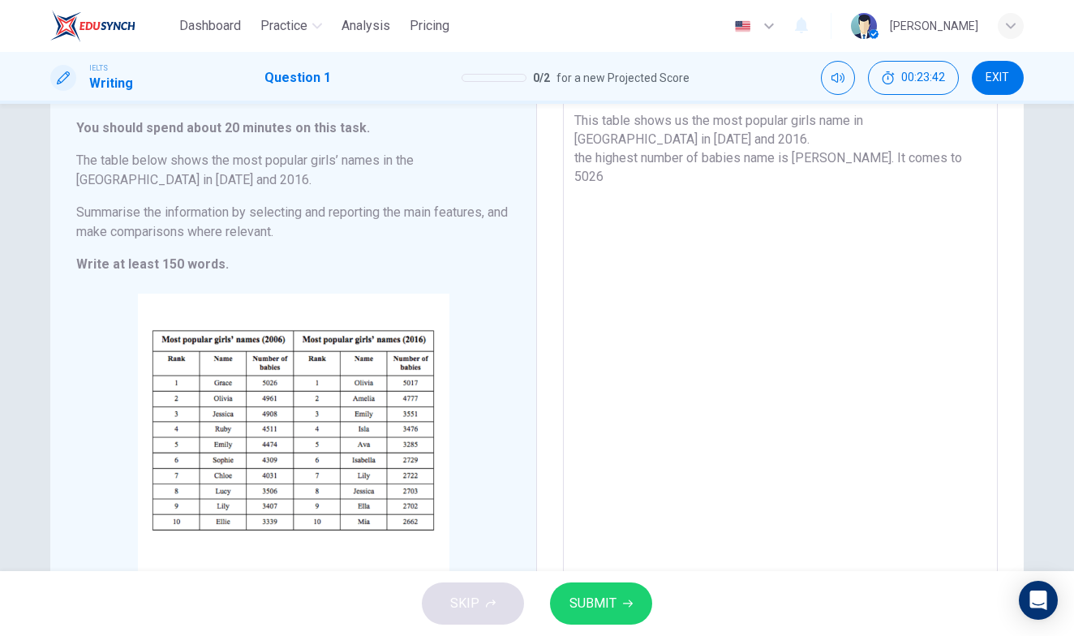
click at [832, 159] on textarea "This table shows us the most popular girls name in [GEOGRAPHIC_DATA] in [DATE] …" at bounding box center [780, 337] width 412 height 453
click at [835, 158] on textarea "This table shows us the most popular girls name in [GEOGRAPHIC_DATA] in [DATE] …" at bounding box center [780, 337] width 412 height 453
click at [831, 160] on textarea "This table shows us the most popular girls name in [GEOGRAPHIC_DATA] in [DATE] …" at bounding box center [780, 337] width 412 height 453
click at [830, 157] on textarea "This table shows us the most popular girls name in [GEOGRAPHIC_DATA] in [DATE] …" at bounding box center [780, 337] width 412 height 453
click at [833, 158] on textarea "This table shows us the most popular girls name in [GEOGRAPHIC_DATA] in [DATE] …" at bounding box center [780, 337] width 412 height 453
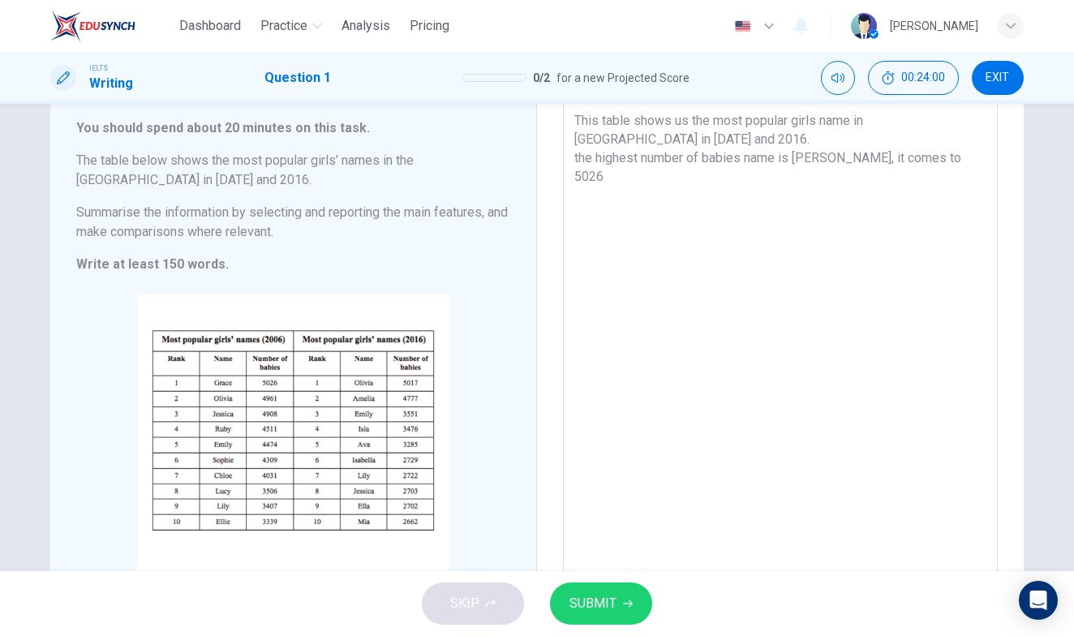
click at [946, 163] on textarea "This table shows us the most popular girls name in [GEOGRAPHIC_DATA] in [DATE] …" at bounding box center [780, 337] width 412 height 453
click at [945, 162] on textarea "This table shows us the most popular girls name in [GEOGRAPHIC_DATA] in [DATE] …" at bounding box center [780, 337] width 412 height 453
click at [830, 157] on textarea "This table shows us the most popular girls name in [GEOGRAPHIC_DATA] in [DATE] …" at bounding box center [780, 337] width 412 height 453
click at [826, 163] on textarea "This table shows us the most popular girls name in [GEOGRAPHIC_DATA] in [DATE] …" at bounding box center [780, 337] width 412 height 453
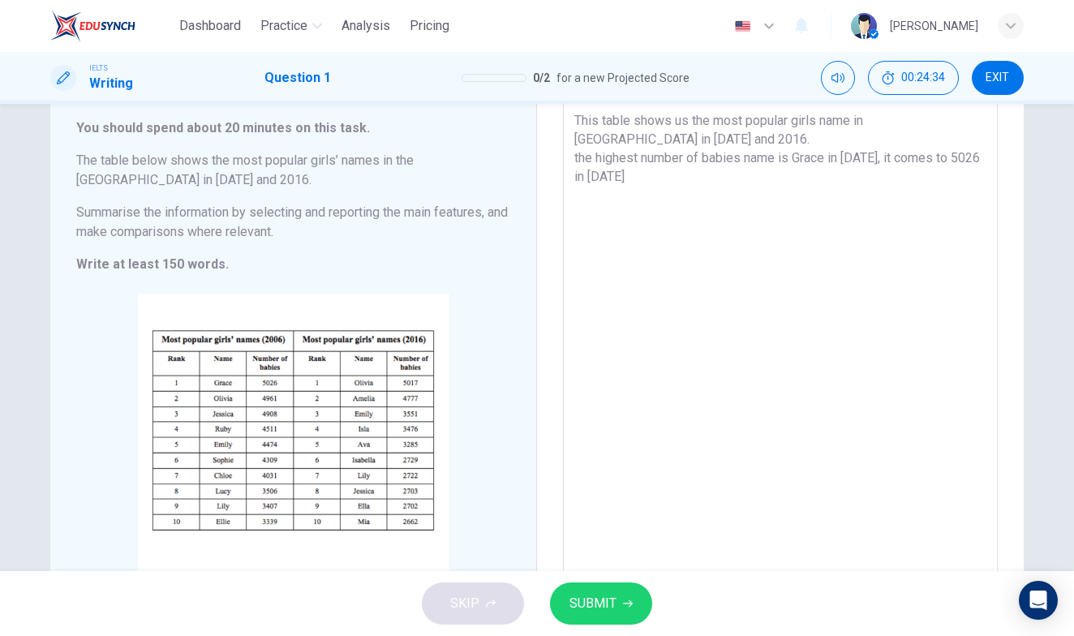
click at [629, 184] on textarea "This table shows us the most popular girls name in [GEOGRAPHIC_DATA] in [DATE] …" at bounding box center [780, 337] width 412 height 453
click at [725, 184] on textarea "This table shows us the most popular girls name in [GEOGRAPHIC_DATA] in [DATE] …" at bounding box center [780, 337] width 412 height 453
click at [722, 176] on textarea "This table shows us the most popular girls name in [GEOGRAPHIC_DATA] in [DATE] …" at bounding box center [780, 337] width 412 height 453
click at [757, 181] on textarea "This table shows us the most popular girls name in [GEOGRAPHIC_DATA] in [DATE] …" at bounding box center [780, 337] width 412 height 453
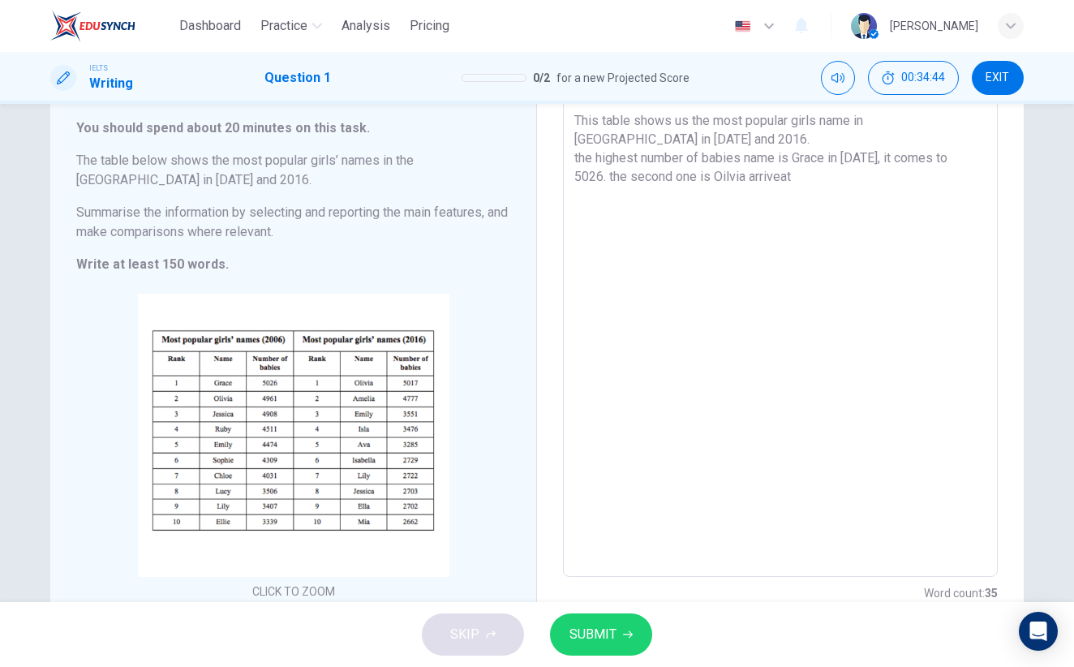
click at [782, 177] on textarea "This table shows us the most popular girls name in [GEOGRAPHIC_DATA] in [DATE] …" at bounding box center [780, 337] width 412 height 453
click at [813, 189] on textarea "This table shows us the most popular girls name in [GEOGRAPHIC_DATA] in [DATE] …" at bounding box center [780, 337] width 412 height 453
click at [753, 183] on textarea "This table shows us the most popular girls name in [GEOGRAPHIC_DATA] in [DATE] …" at bounding box center [780, 337] width 412 height 453
click at [819, 174] on textarea "This table shows us the most popular girls name in [GEOGRAPHIC_DATA] in [DATE] …" at bounding box center [780, 337] width 412 height 453
click at [846, 177] on textarea "This table shows us the most popular girls name in [GEOGRAPHIC_DATA] in [DATE] …" at bounding box center [780, 337] width 412 height 453
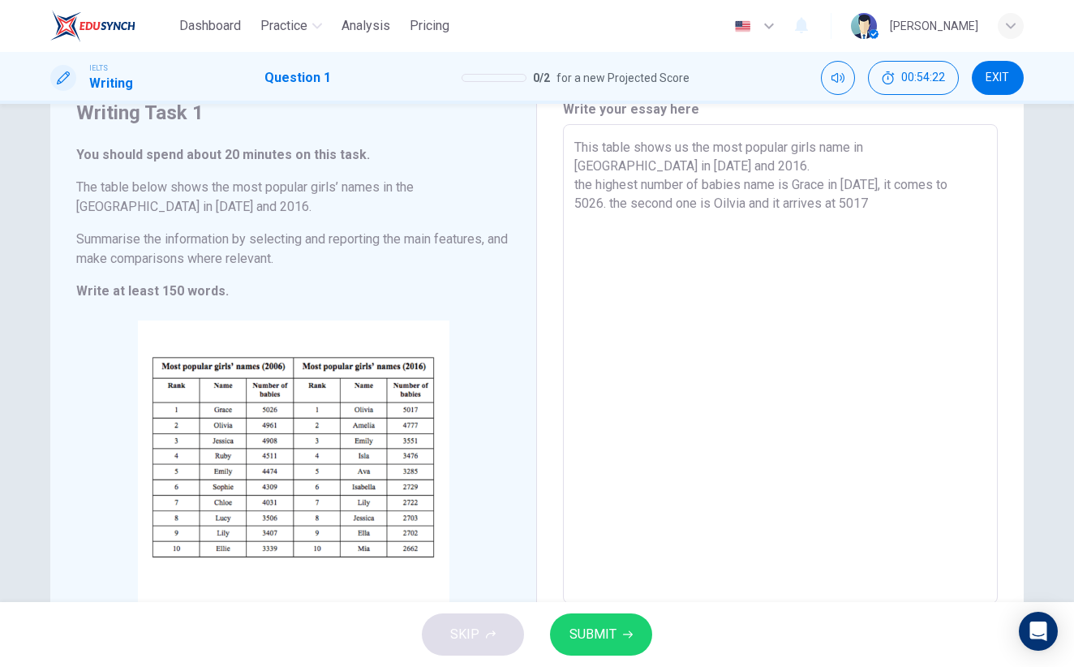
scroll to position [69, 0]
